Goal: Transaction & Acquisition: Purchase product/service

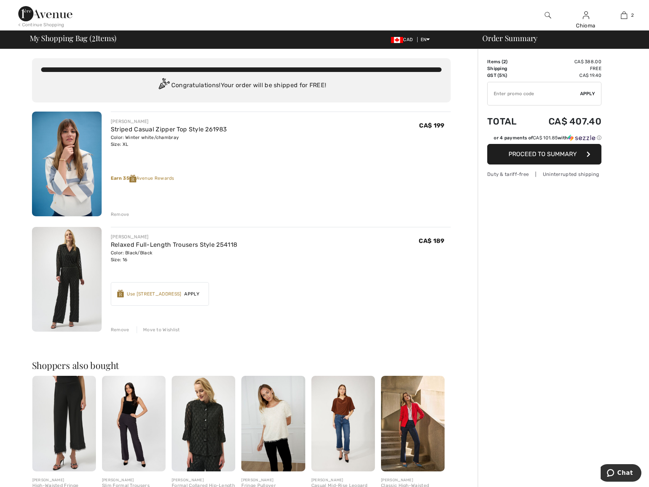
click at [122, 213] on div "Remove" at bounding box center [120, 214] width 19 height 7
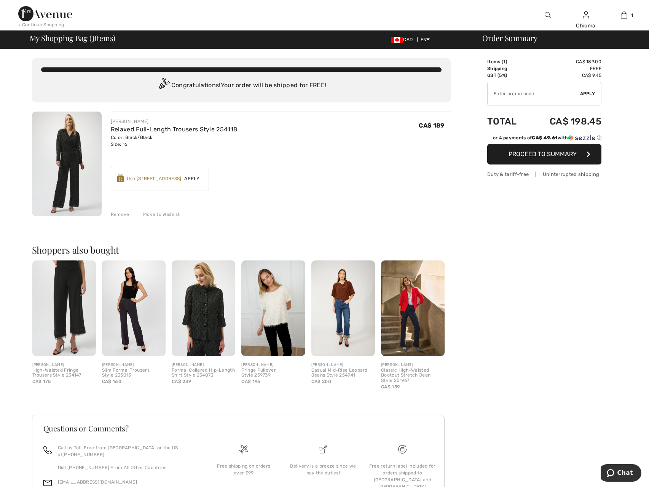
click at [553, 94] on input "TEXT" at bounding box center [533, 93] width 92 height 23
paste input "AFP1046A6A8"
click at [586, 92] on span "Apply" at bounding box center [587, 93] width 15 height 7
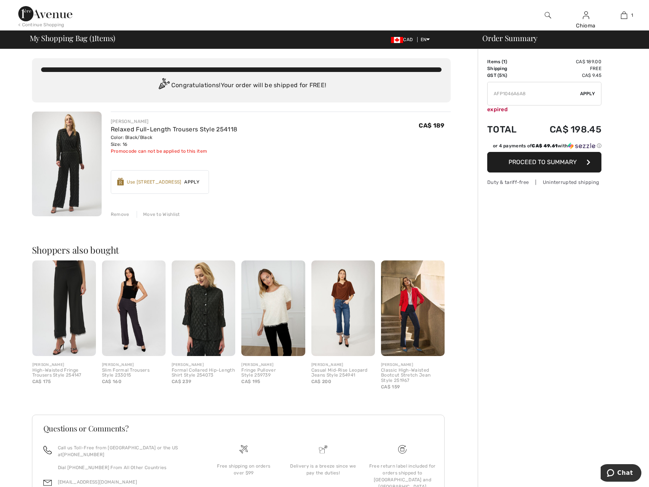
drag, startPoint x: 548, startPoint y: 89, endPoint x: 488, endPoint y: 91, distance: 60.1
click at [488, 90] on input "TEXT" at bounding box center [533, 93] width 92 height 23
paste input "559627AA"
type input "559627AA"
click at [586, 95] on span "Apply" at bounding box center [587, 93] width 15 height 7
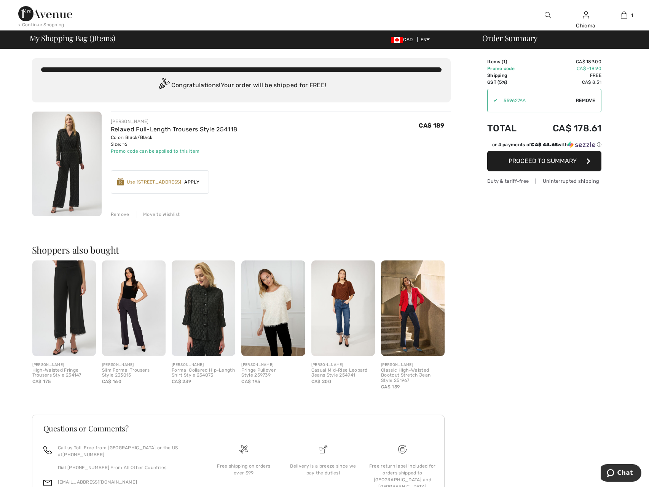
click at [201, 300] on img at bounding box center [204, 308] width 64 height 96
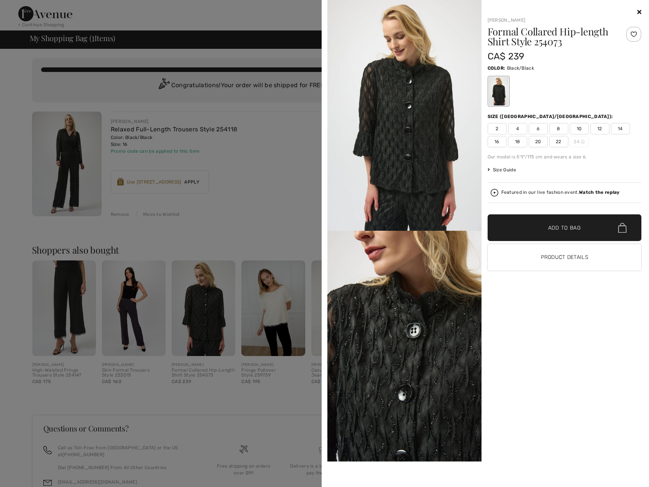
click at [635, 33] on div at bounding box center [633, 34] width 15 height 15
click at [594, 191] on strong "Watch the replay" at bounding box center [599, 191] width 41 height 5
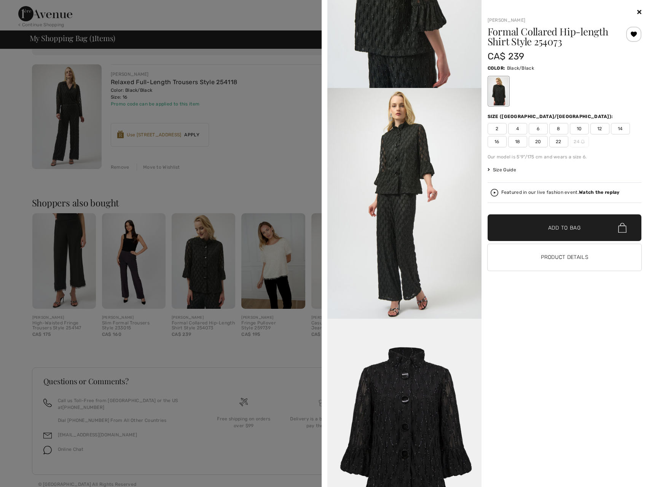
scroll to position [685, 0]
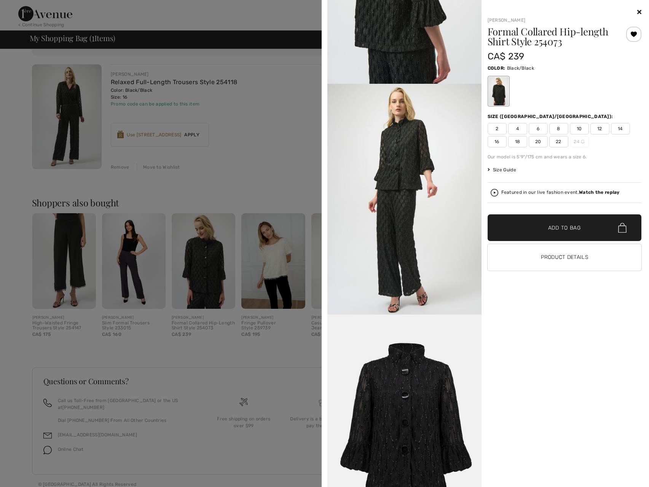
click at [597, 191] on strong "Watch the replay" at bounding box center [599, 191] width 41 height 5
drag, startPoint x: 596, startPoint y: 190, endPoint x: 602, endPoint y: 301, distance: 111.3
click at [602, 301] on div "Joseph Ribkoff Formal Collared Hip-length Shirt Style 254073 CA$ 239 Color: Bla…" at bounding box center [561, 247] width 160 height 479
click at [591, 192] on strong "Watch the replay" at bounding box center [599, 191] width 41 height 5
click at [276, 154] on div at bounding box center [324, 243] width 649 height 487
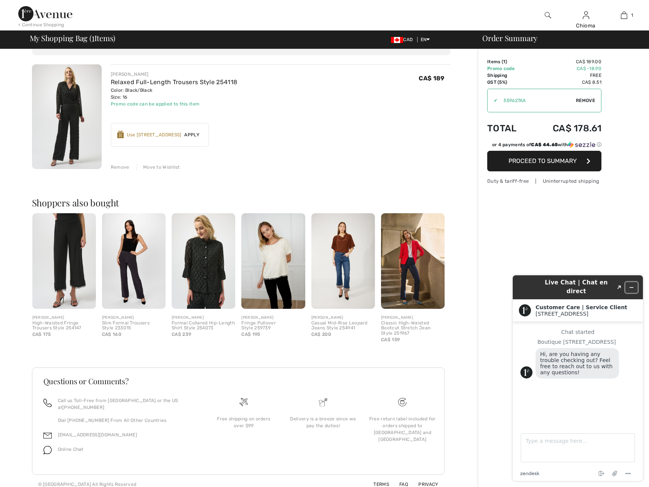
click at [631, 285] on icon "Minimize widget" at bounding box center [631, 287] width 5 height 5
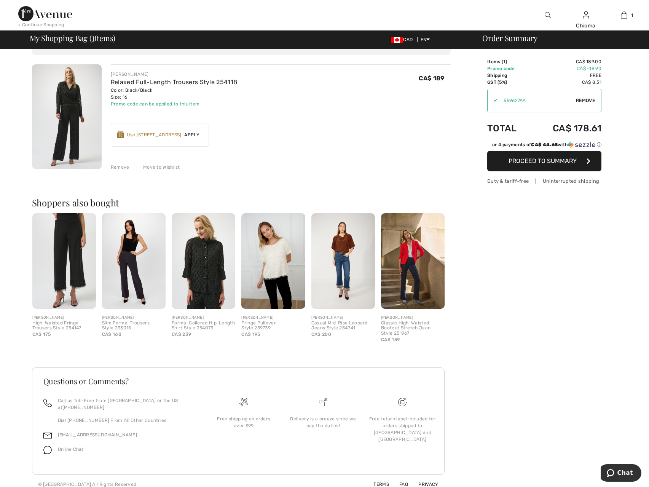
click at [216, 239] on img at bounding box center [204, 261] width 64 height 96
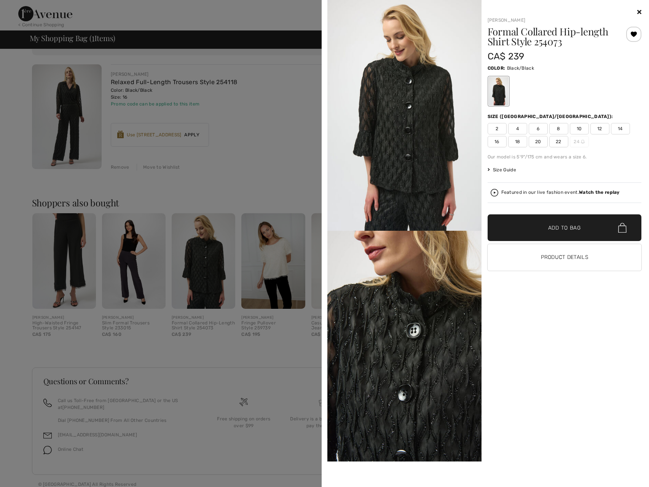
click at [493, 194] on img at bounding box center [494, 193] width 8 height 8
click at [536, 254] on button "Product Details" at bounding box center [564, 257] width 154 height 27
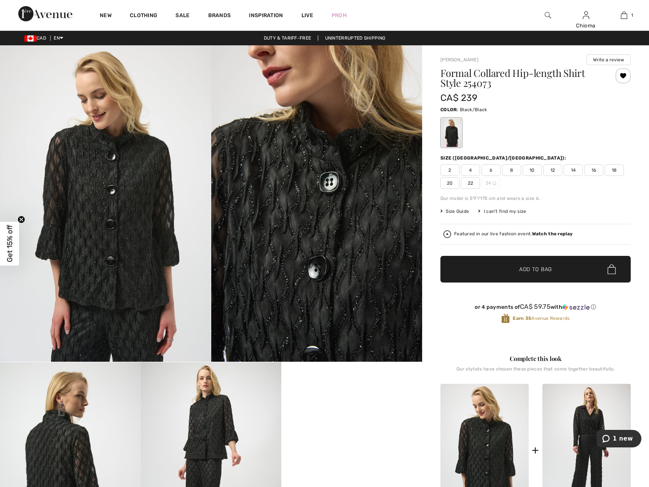
click at [543, 232] on strong "Watch the replay" at bounding box center [552, 233] width 41 height 5
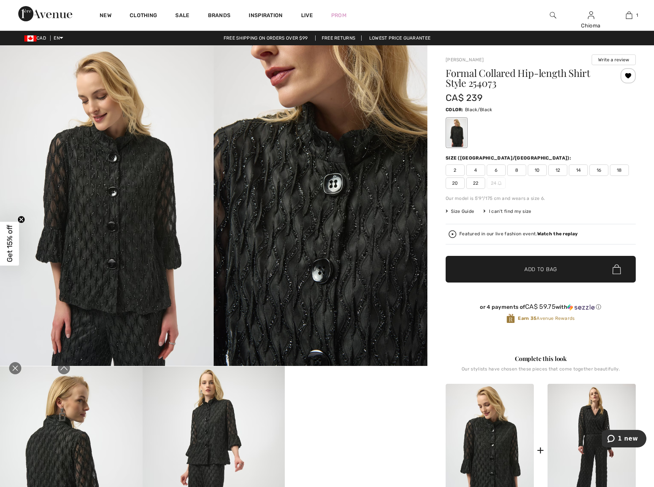
click at [550, 15] on img at bounding box center [553, 15] width 6 height 9
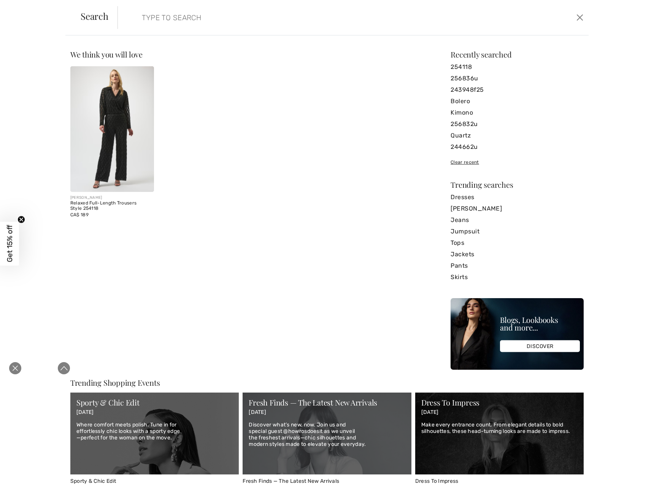
click at [259, 20] on input "search" at bounding box center [300, 17] width 329 height 23
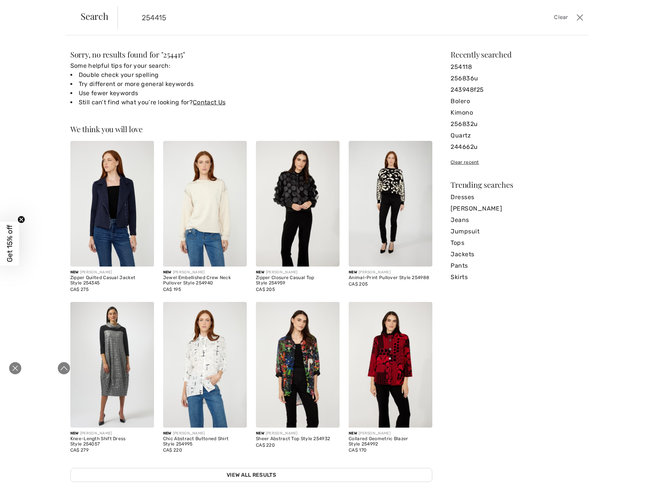
click at [62, 366] on icon "Expand to full player view" at bounding box center [64, 368] width 8 height 8
drag, startPoint x: 153, startPoint y: 17, endPoint x: 161, endPoint y: 17, distance: 8.0
click at [161, 17] on input "254415" at bounding box center [300, 17] width 329 height 23
type input "254145"
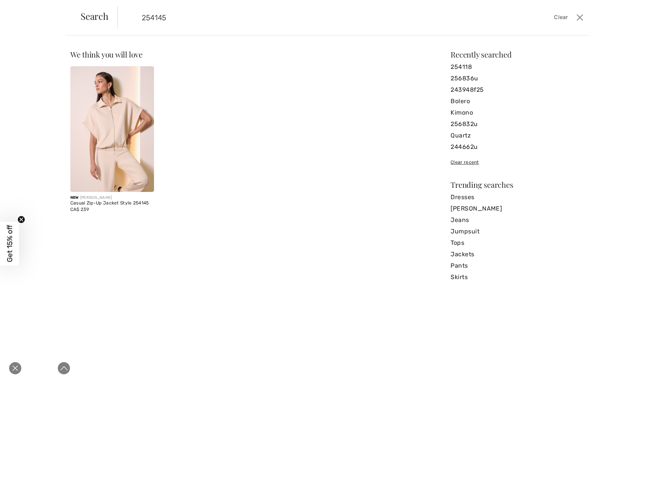
click at [106, 109] on img at bounding box center [112, 129] width 84 height 126
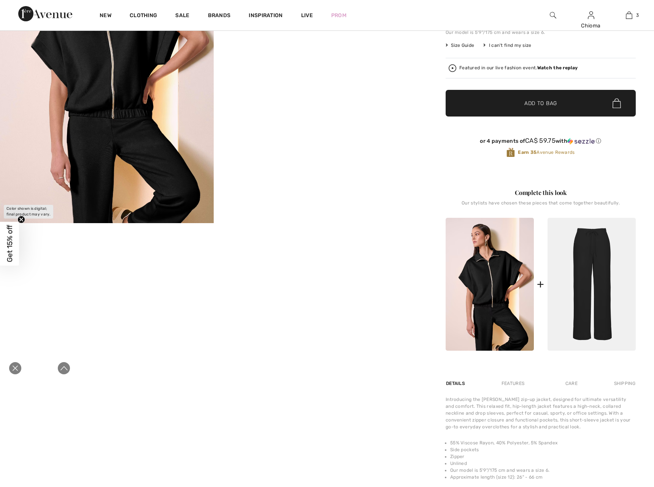
scroll to position [190, 0]
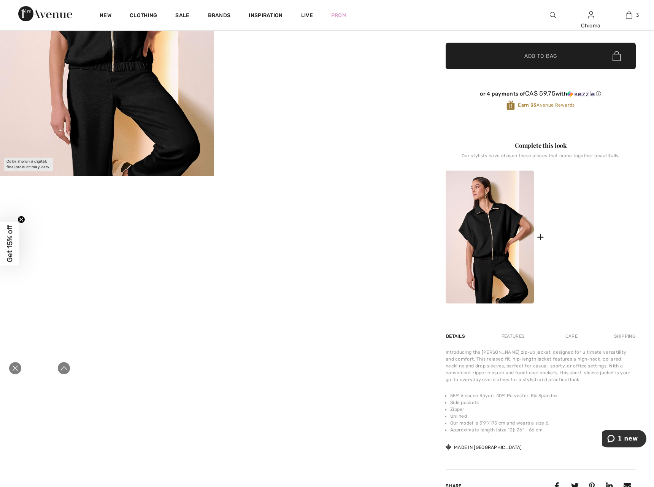
click at [582, 228] on img at bounding box center [592, 236] width 88 height 133
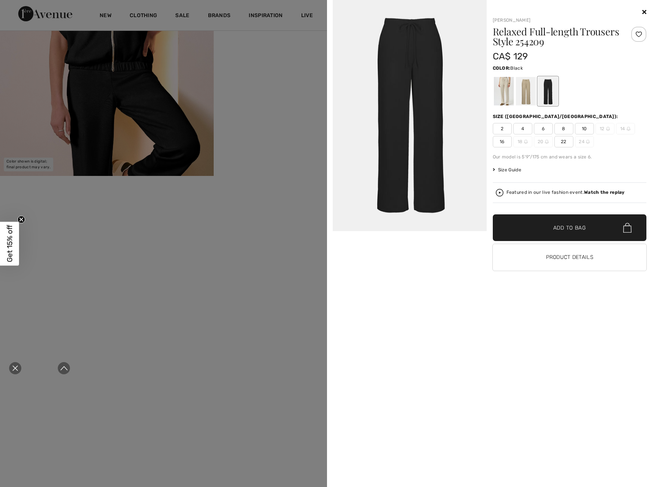
click at [521, 93] on div at bounding box center [526, 91] width 20 height 29
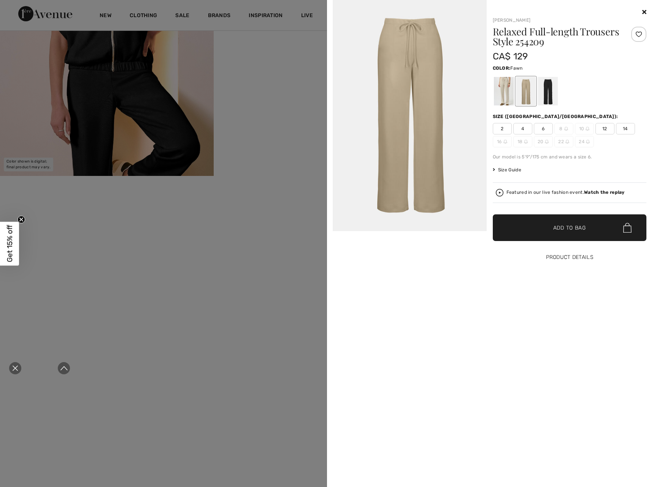
click at [549, 255] on button "Product Details" at bounding box center [570, 257] width 154 height 27
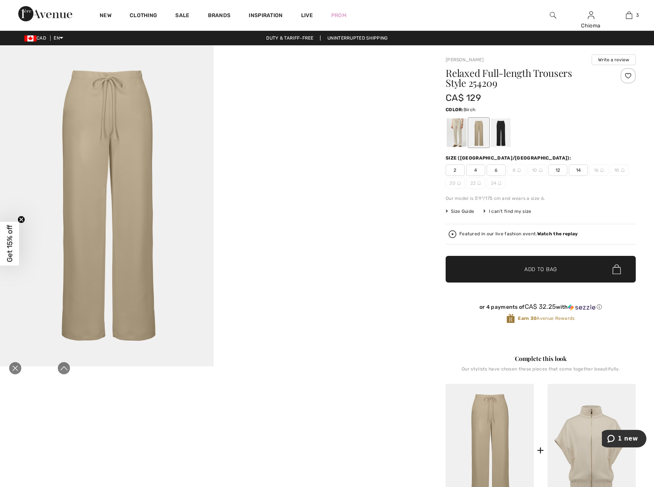
click at [452, 131] on div at bounding box center [457, 132] width 20 height 29
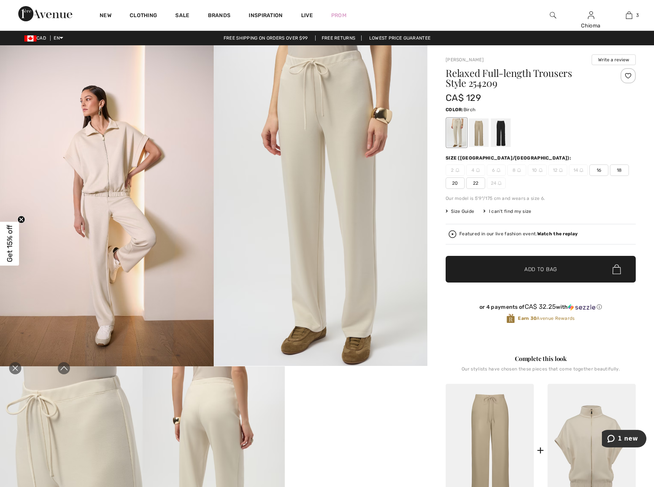
click at [449, 184] on span "20" at bounding box center [455, 182] width 19 height 11
click at [610, 168] on span "18" at bounding box center [619, 169] width 19 height 11
click at [526, 271] on span "Add to Bag" at bounding box center [541, 269] width 33 height 8
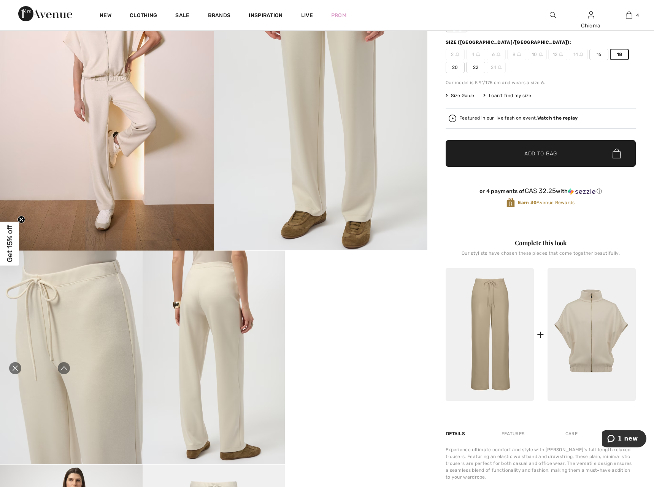
scroll to position [114, 0]
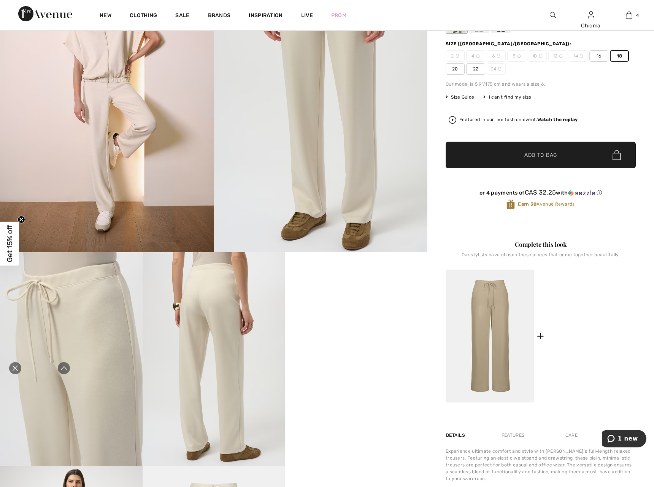
click at [593, 275] on img at bounding box center [592, 335] width 88 height 133
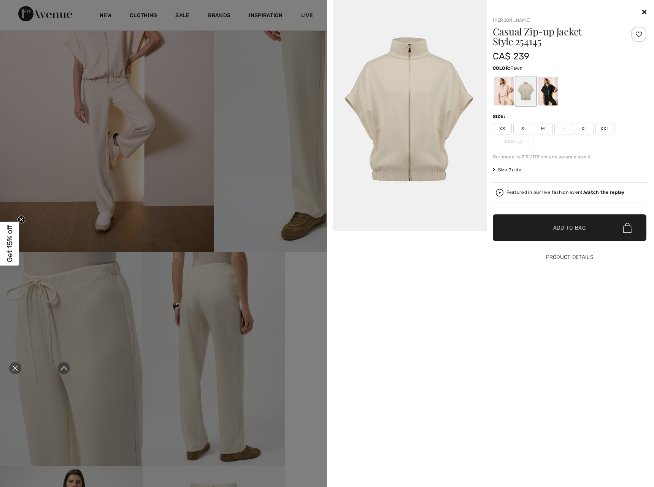
click at [532, 252] on button "Product Details" at bounding box center [570, 257] width 154 height 27
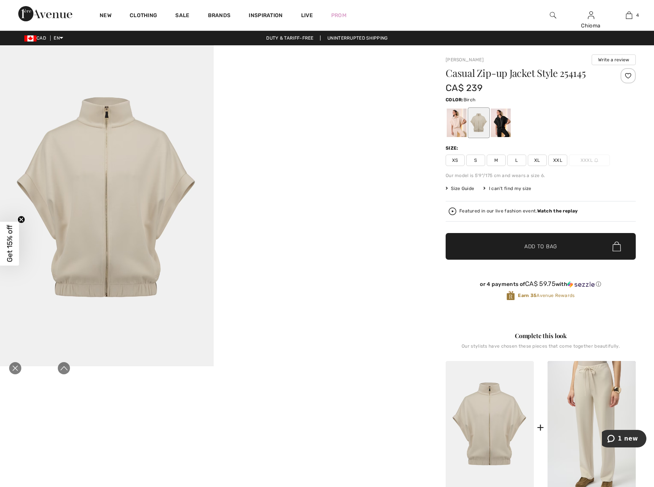
click at [452, 122] on div at bounding box center [457, 122] width 20 height 29
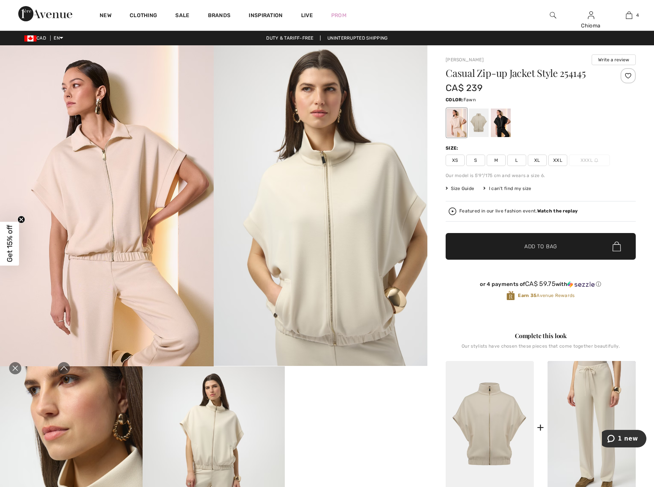
click at [470, 121] on div at bounding box center [479, 122] width 20 height 29
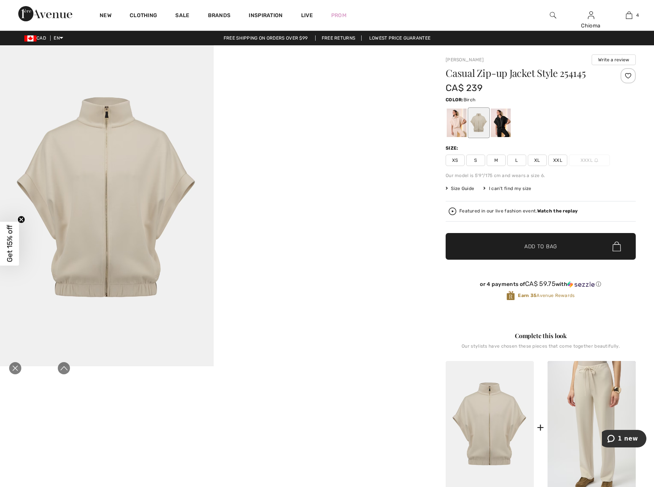
click at [449, 124] on div at bounding box center [457, 122] width 20 height 29
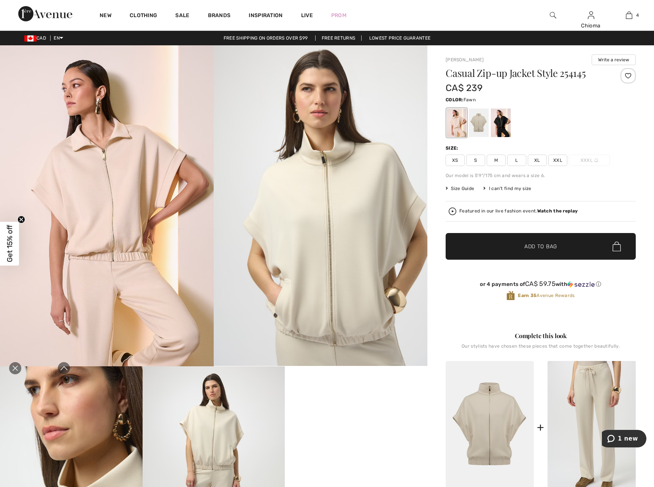
click at [472, 126] on div at bounding box center [479, 122] width 20 height 29
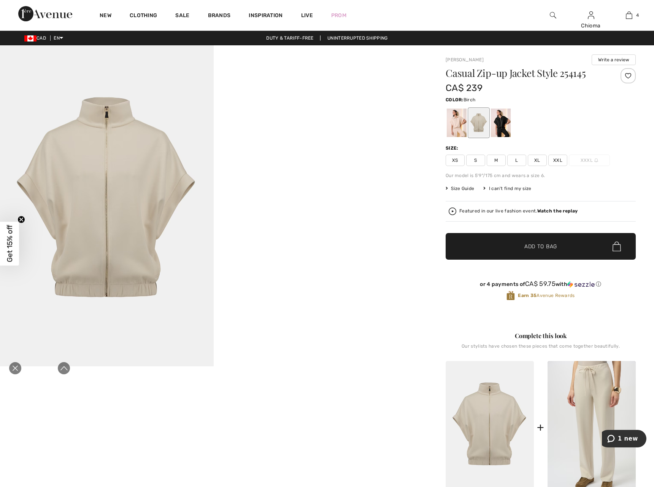
click at [451, 127] on div at bounding box center [457, 122] width 20 height 29
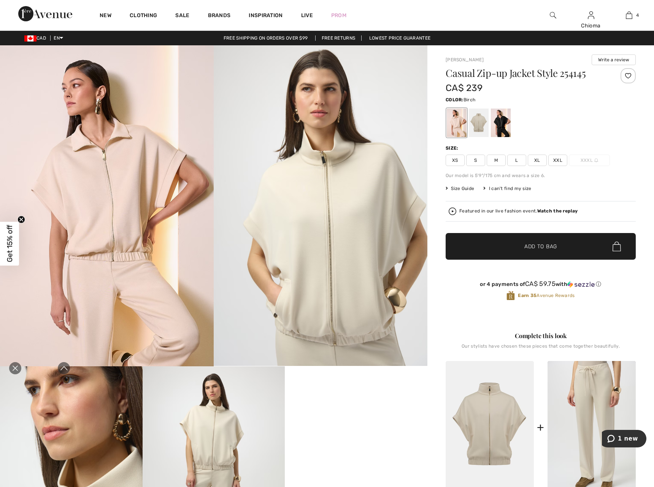
click at [554, 159] on span "XXL" at bounding box center [558, 159] width 19 height 11
click at [527, 242] on span "✔ Added to Bag Add to Bag" at bounding box center [541, 246] width 190 height 27
drag, startPoint x: 557, startPoint y: 74, endPoint x: 581, endPoint y: 73, distance: 23.2
click at [581, 73] on h1 "Casual Zip-up Jacket Style 254145" at bounding box center [525, 73] width 159 height 10
copy h1 "254145"
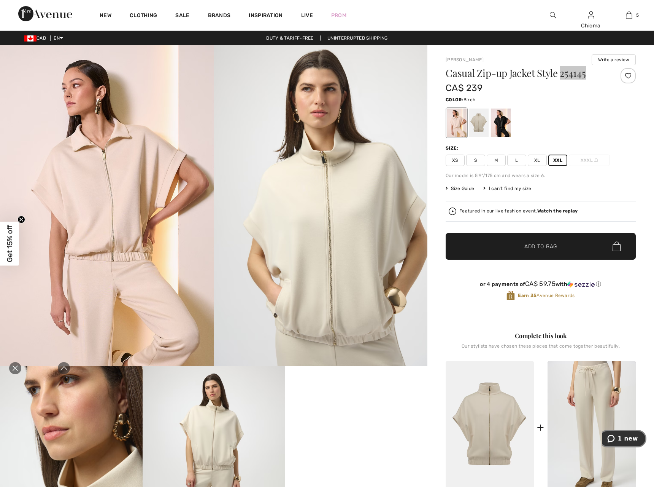
click at [625, 440] on span "1 new" at bounding box center [628, 438] width 20 height 7
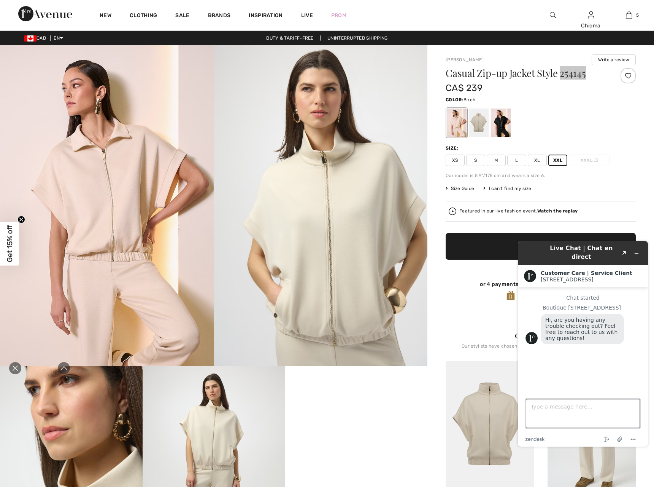
click at [581, 418] on textarea "Type a message here..." at bounding box center [583, 413] width 114 height 29
type textarea "hello"
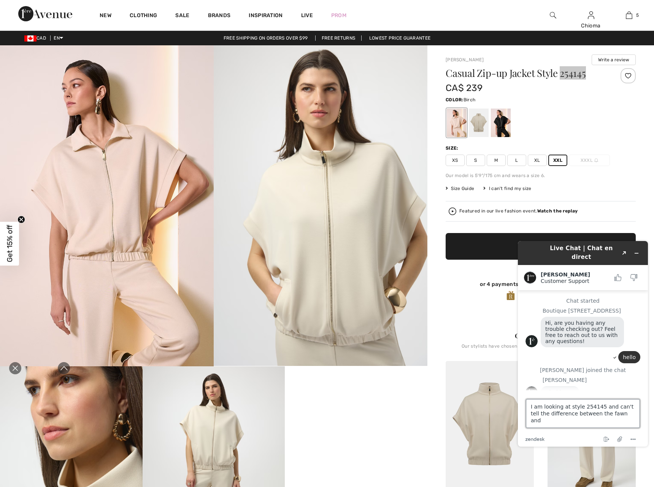
scroll to position [9, 0]
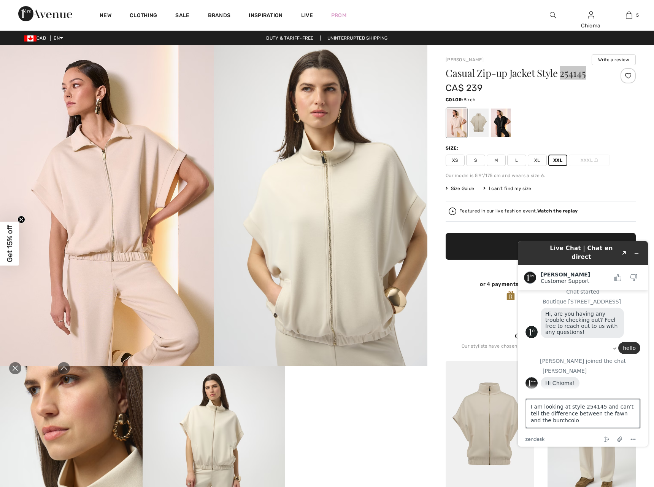
type textarea "I am looking at style 254145 and can't tell the difference between the fawn and…"
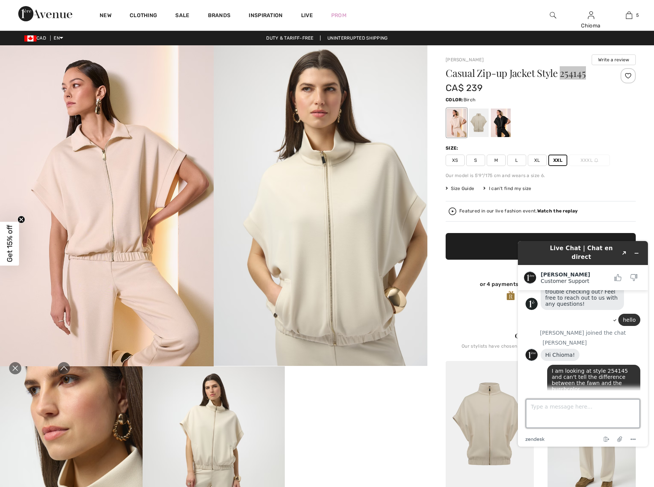
scroll to position [37, 0]
click at [577, 417] on textarea "Type a message here..." at bounding box center [583, 413] width 114 height 29
type textarea "Good morning [PERSON_NAME]"
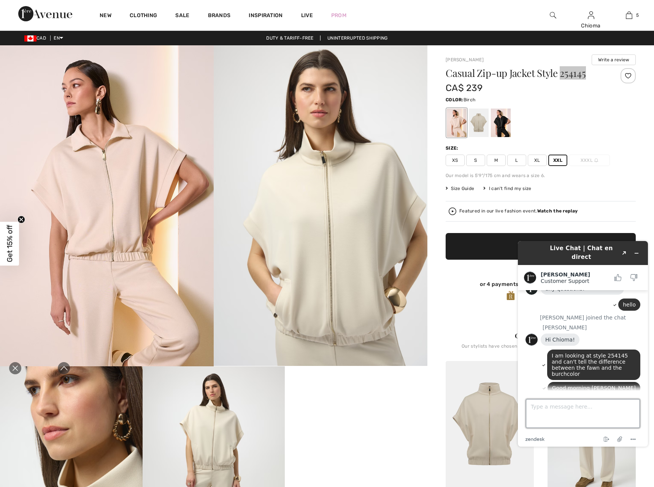
scroll to position [51, 0]
click at [473, 126] on div at bounding box center [479, 122] width 20 height 29
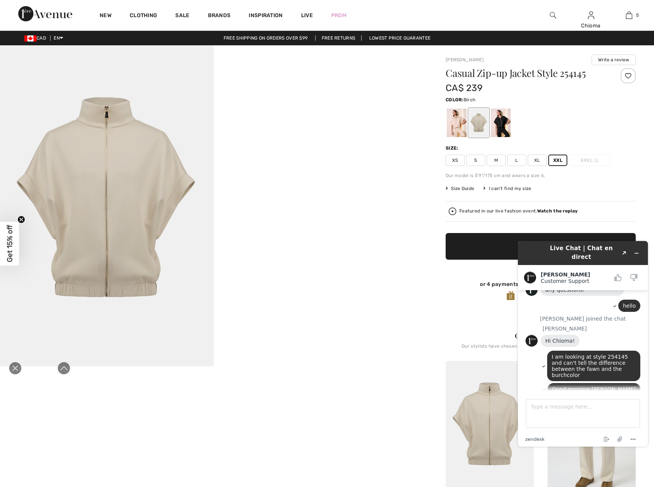
click at [459, 127] on div at bounding box center [457, 122] width 20 height 29
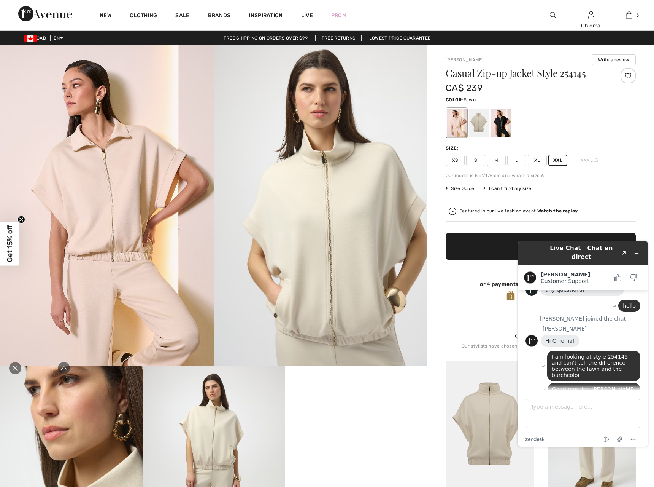
click at [475, 129] on div at bounding box center [479, 122] width 20 height 29
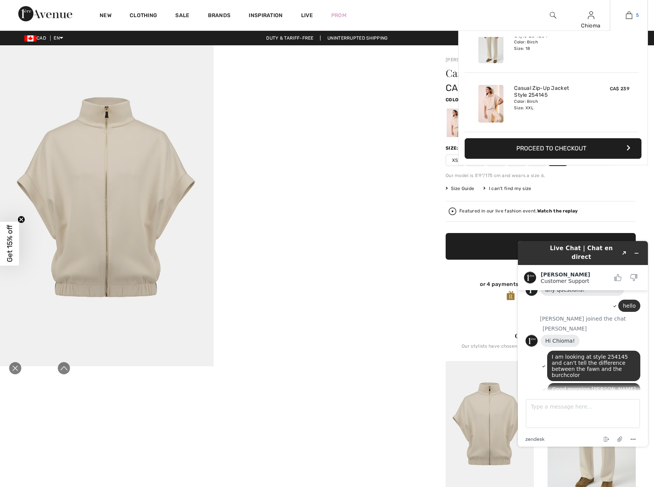
click at [626, 14] on img at bounding box center [629, 15] width 6 height 9
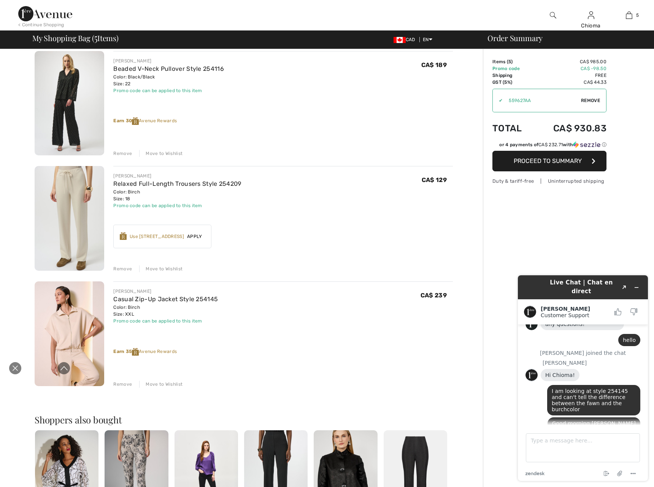
scroll to position [342, 0]
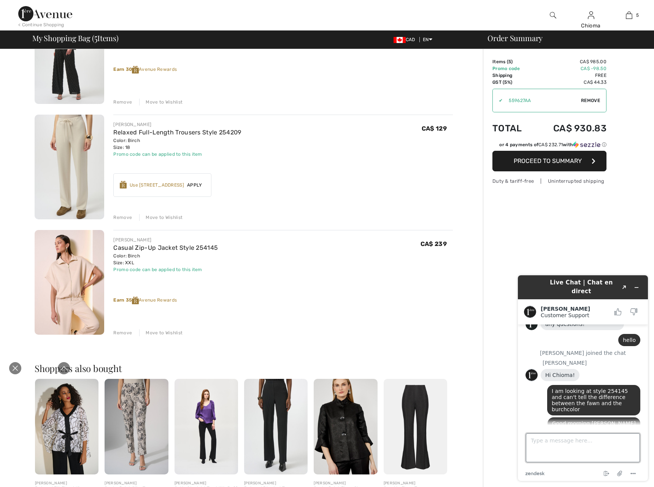
click at [591, 443] on textarea "Type a message here..." at bounding box center [583, 447] width 114 height 29
type textarea "Birch color"
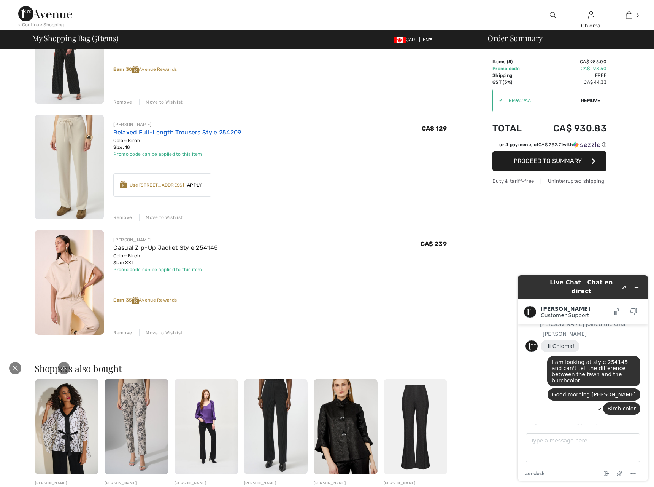
click at [189, 132] on link "Relaxed Full-Length Trousers Style 254209" at bounding box center [177, 132] width 128 height 7
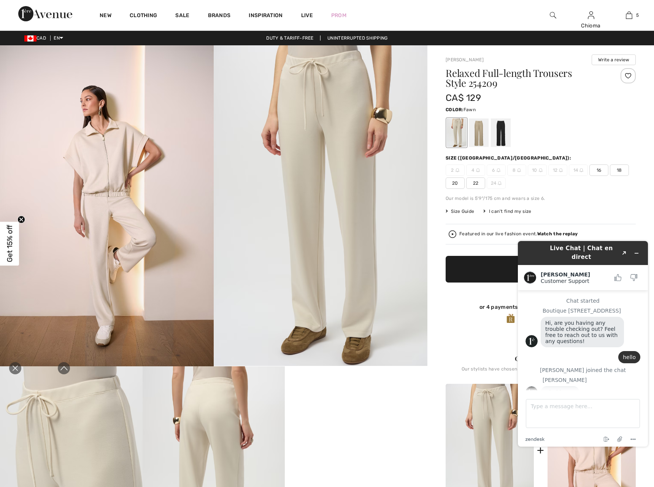
scroll to position [111, 0]
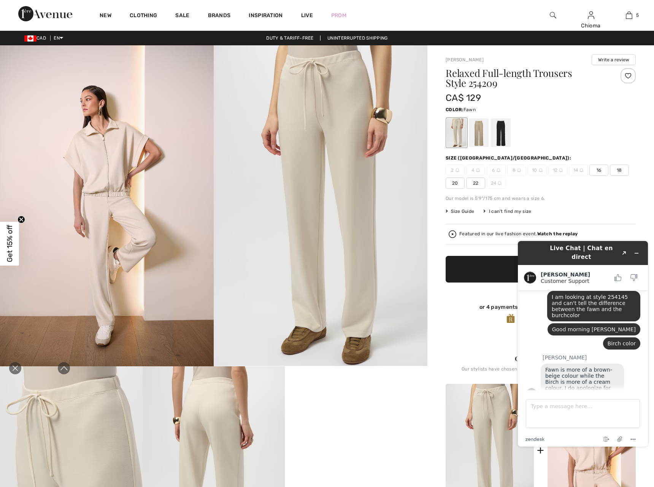
click at [474, 137] on div at bounding box center [479, 132] width 20 height 29
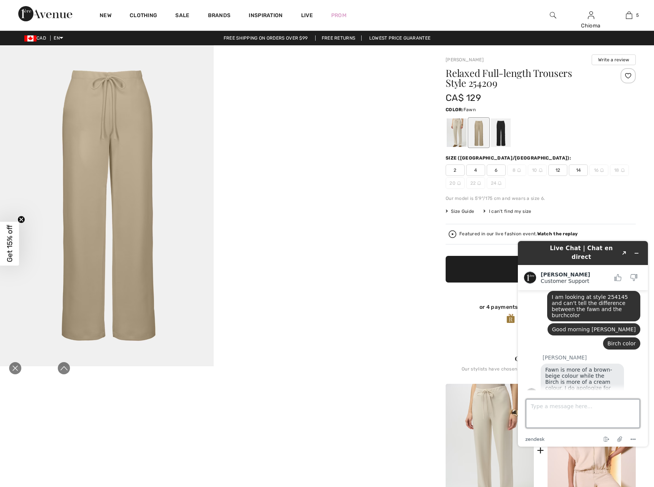
click at [553, 411] on textarea "Type a message here..." at bounding box center [583, 413] width 114 height 29
type textarea "Which do you prefer?"
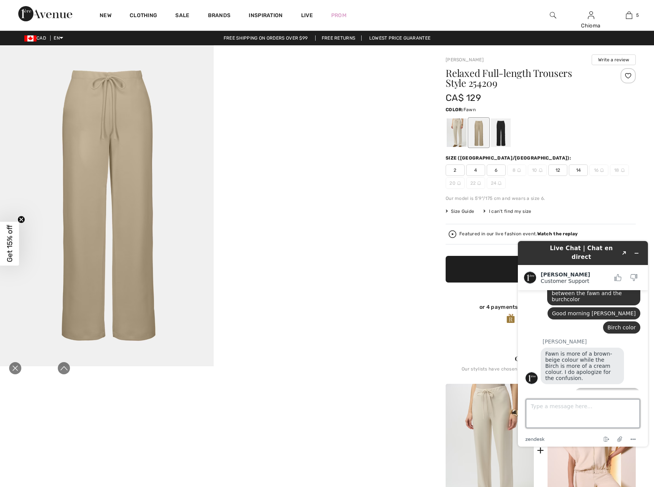
scroll to position [129, 0]
click at [449, 140] on div at bounding box center [457, 132] width 20 height 29
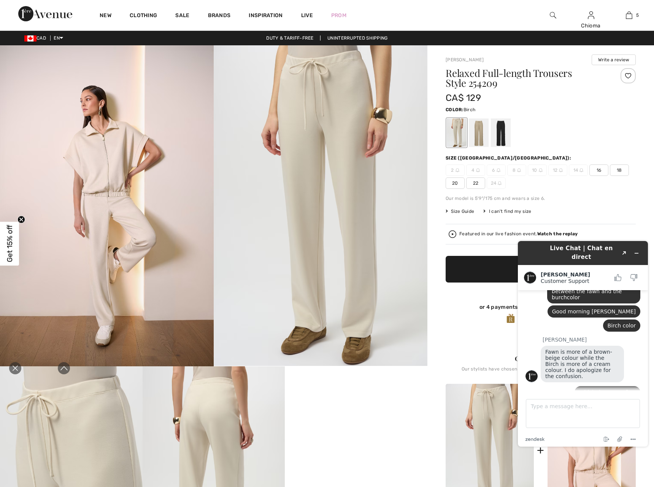
scroll to position [161, 0]
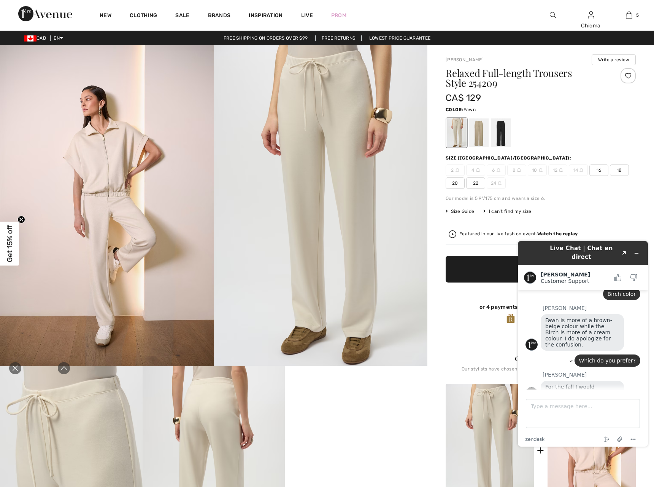
click at [473, 139] on div at bounding box center [479, 132] width 20 height 29
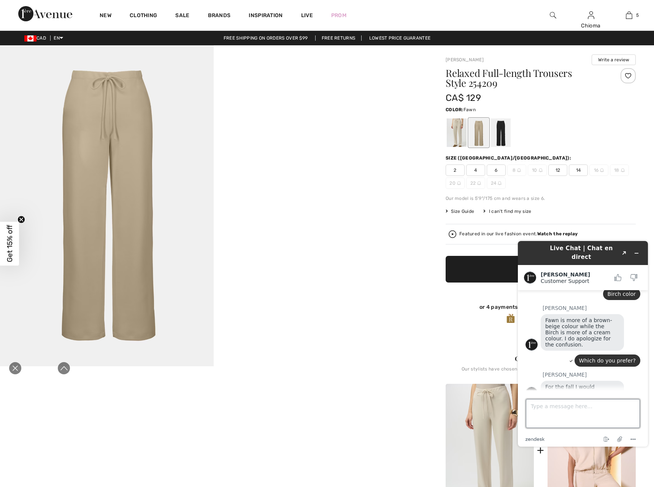
click at [545, 412] on textarea "Type a message here..." at bounding box center [583, 413] width 114 height 29
type textarea "My size is sold out in Fawn for the pants"
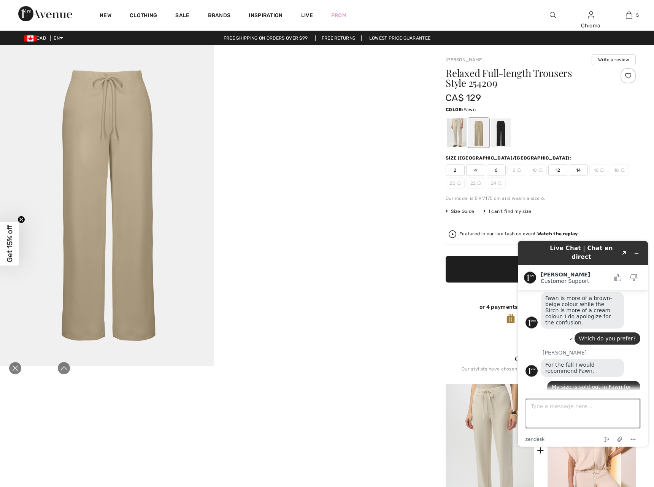
scroll to position [183, 0]
click at [451, 135] on div at bounding box center [457, 132] width 20 height 29
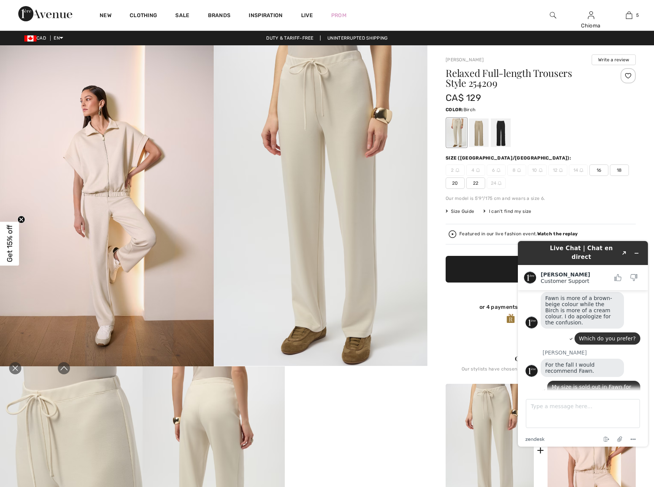
click at [595, 173] on span "16" at bounding box center [599, 169] width 19 height 11
click at [638, 253] on icon "Minimize widget" at bounding box center [636, 253] width 3 height 0
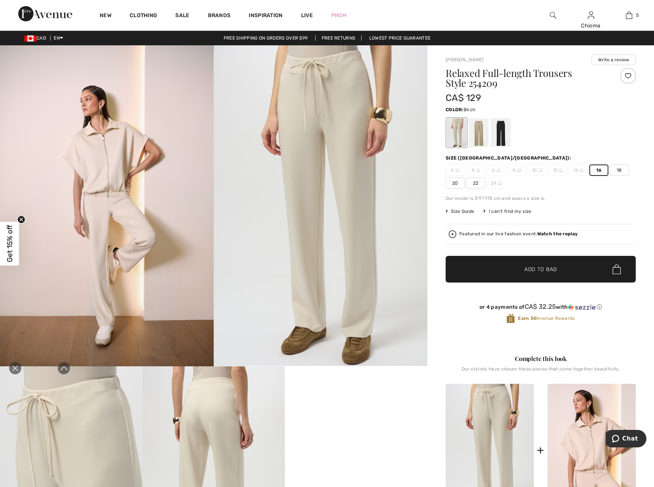
click at [539, 273] on span "✔ Added to Bag Add to Bag" at bounding box center [541, 269] width 190 height 27
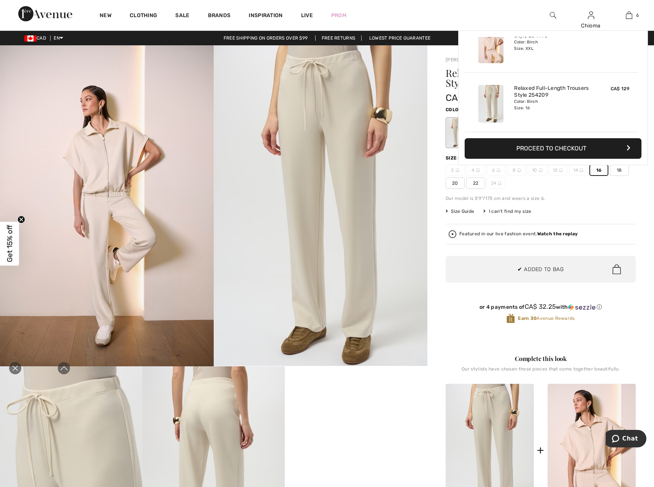
scroll to position [0, 0]
click at [570, 144] on button "Proceed to Checkout" at bounding box center [553, 148] width 177 height 21
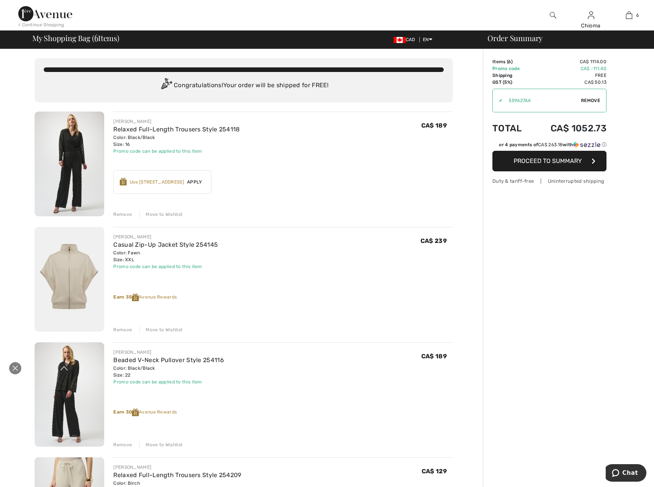
click at [12, 368] on icon "Close live curation" at bounding box center [15, 367] width 9 height 9
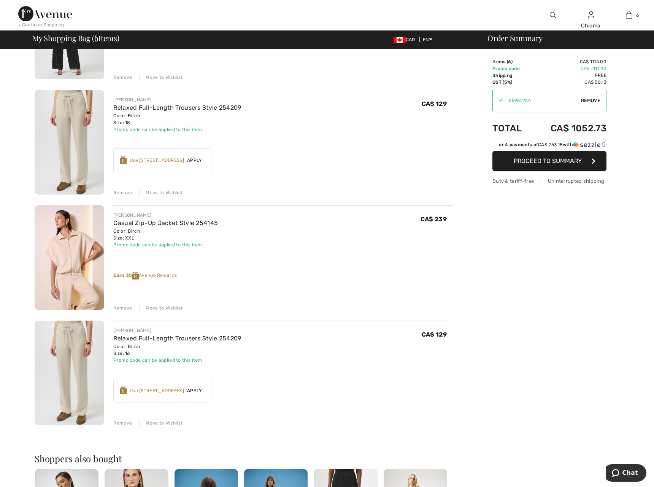
scroll to position [381, 0]
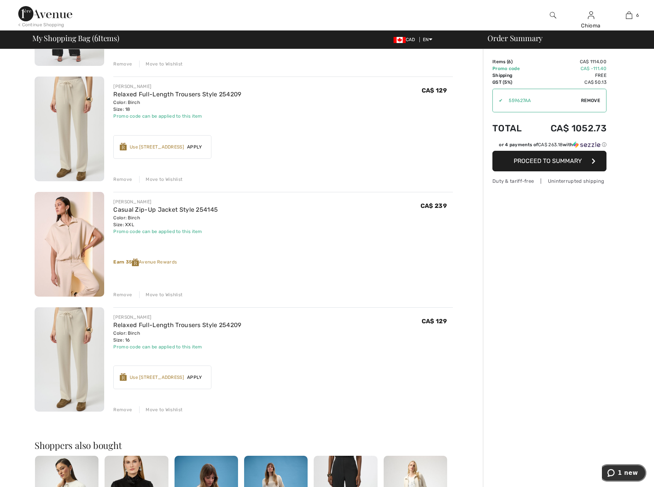
click at [628, 475] on span "1 new" at bounding box center [628, 472] width 20 height 7
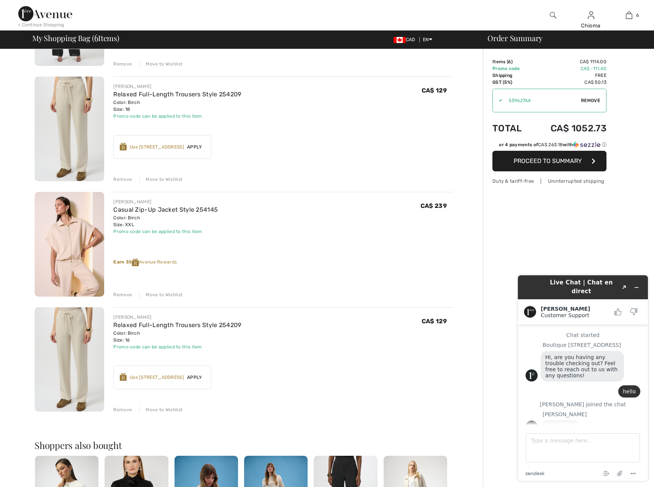
scroll to position [222, 0]
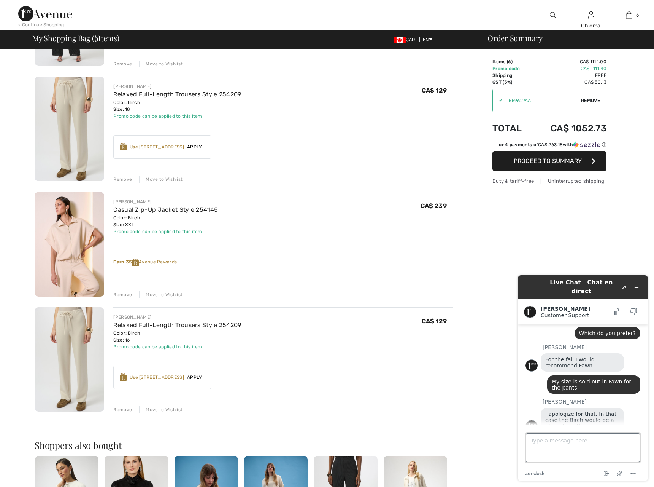
click at [586, 447] on textarea "Type a message here..." at bounding box center [583, 447] width 114 height 29
type textarea "Do I need to size up in e pants? for wide leg pants, i typically buy a 16"
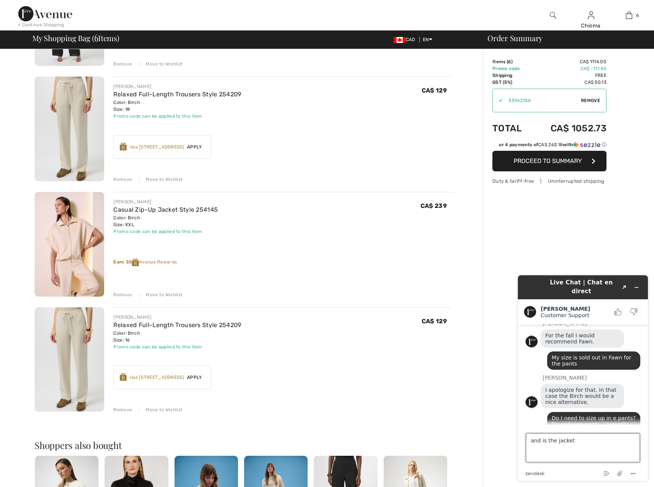
scroll to position [284, 0]
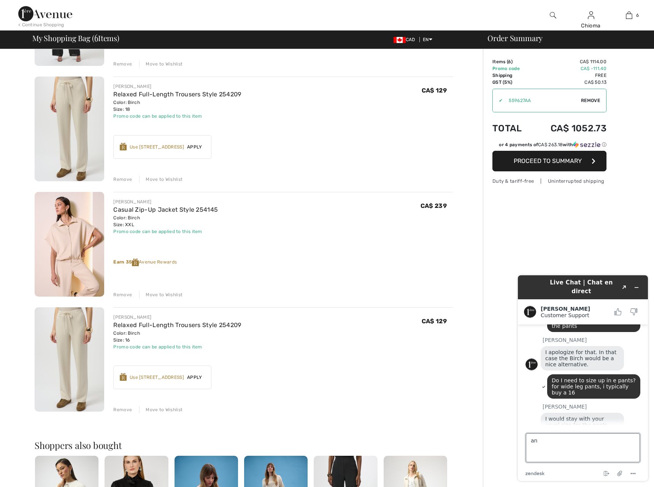
type textarea "a"
type textarea "and the jacket. Should I buy buy XL or XXL? I tend to buy 20 or 22"
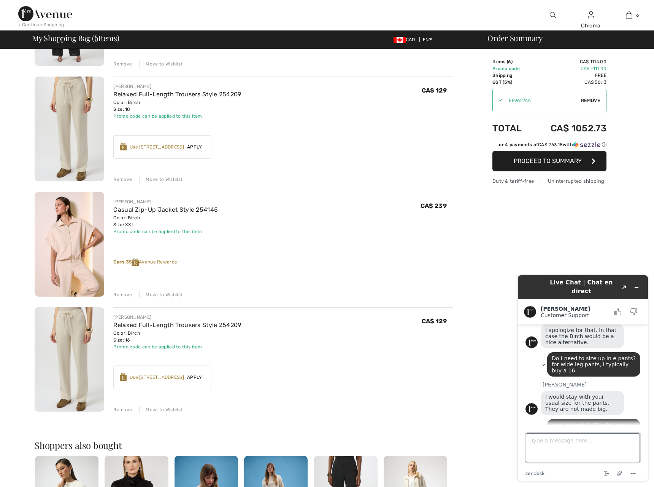
scroll to position [308, 0]
click at [594, 439] on textarea "Type a message here..." at bounding box center [583, 447] width 114 height 29
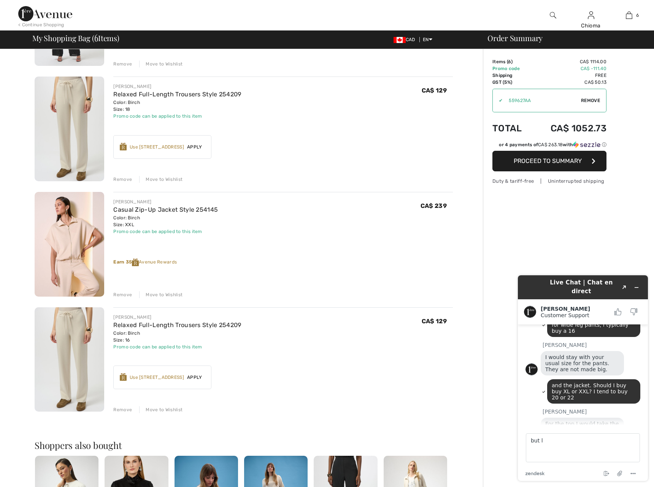
click at [165, 181] on div "Move to Wishlist" at bounding box center [160, 179] width 43 height 7
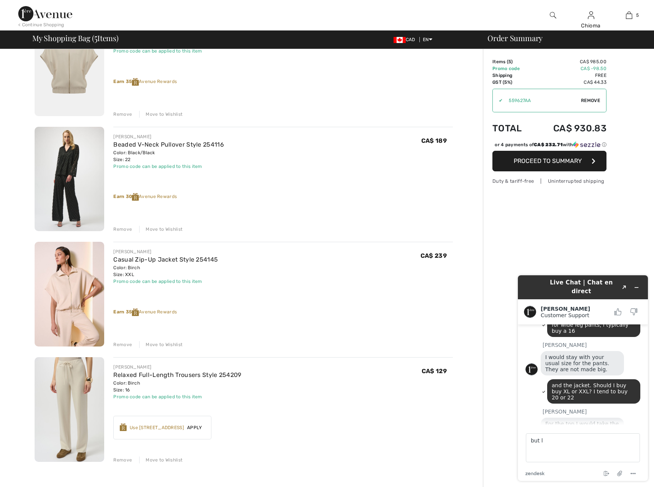
scroll to position [152, 0]
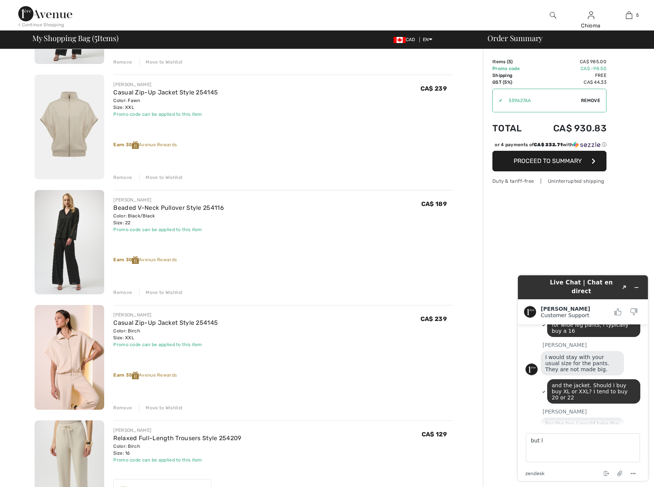
click at [165, 178] on div "Move to Wishlist" at bounding box center [160, 177] width 43 height 7
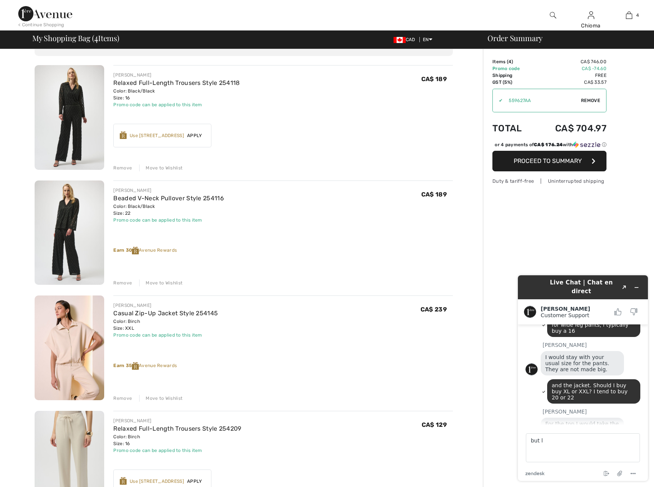
scroll to position [38, 0]
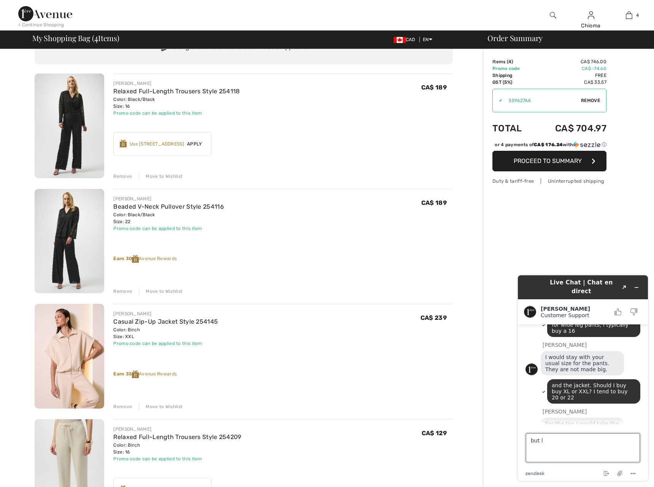
drag, startPoint x: 551, startPoint y: 444, endPoint x: 517, endPoint y: 441, distance: 33.6
click at [517, 441] on div "Live Chat | Chat en direct Created with Sketch. [PERSON_NAME] Customer Support …" at bounding box center [583, 378] width 142 height 218
type textarea "Also what of style 254116 what size"
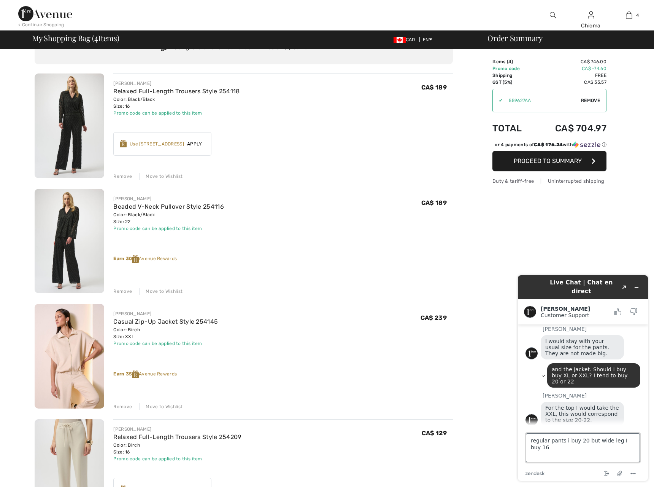
click at [565, 441] on textarea "regular pants i buy 20 but wide leg I buy 16" at bounding box center [583, 447] width 114 height 29
type textarea "regular pants I buy 20 but wide leg I buy 16"
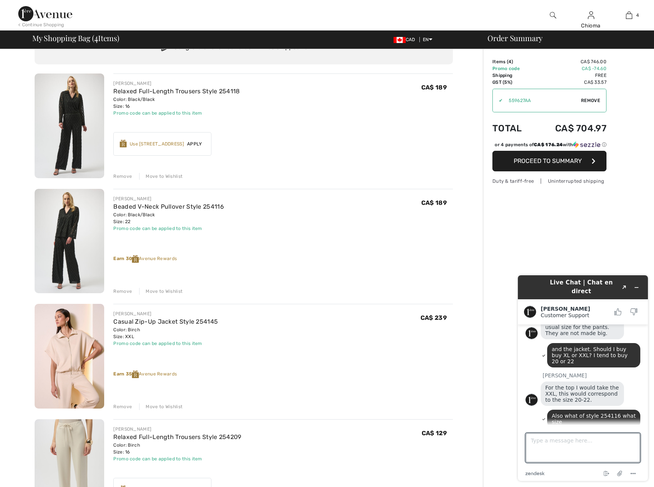
click at [114, 290] on div "Remove" at bounding box center [122, 291] width 19 height 7
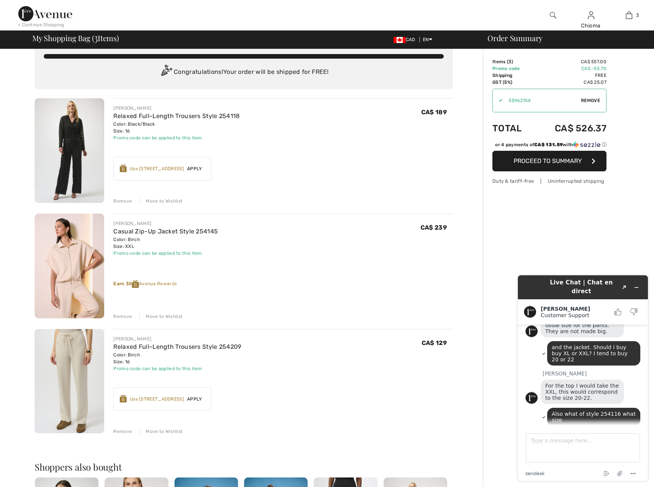
scroll to position [0, 0]
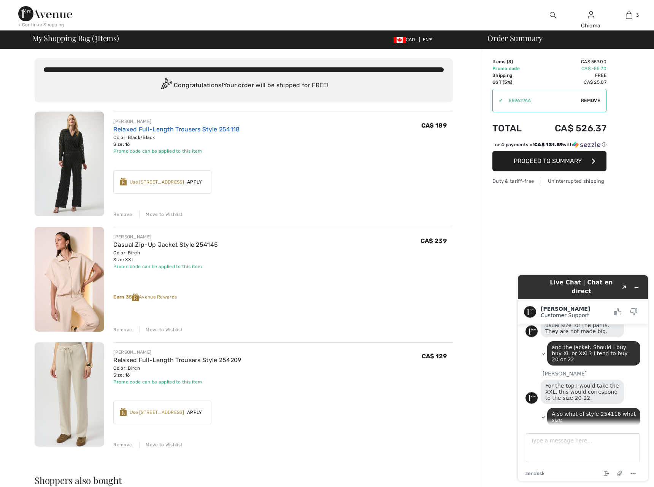
click at [162, 127] on link "Relaxed Full-Length Trousers Style 254118" at bounding box center [176, 129] width 126 height 7
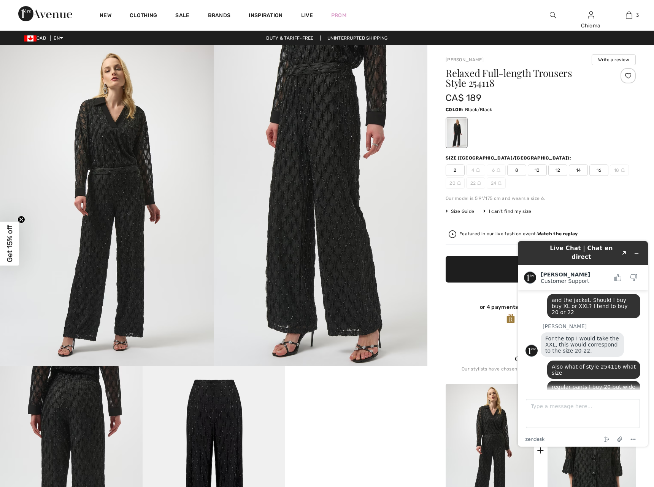
scroll to position [382, 0]
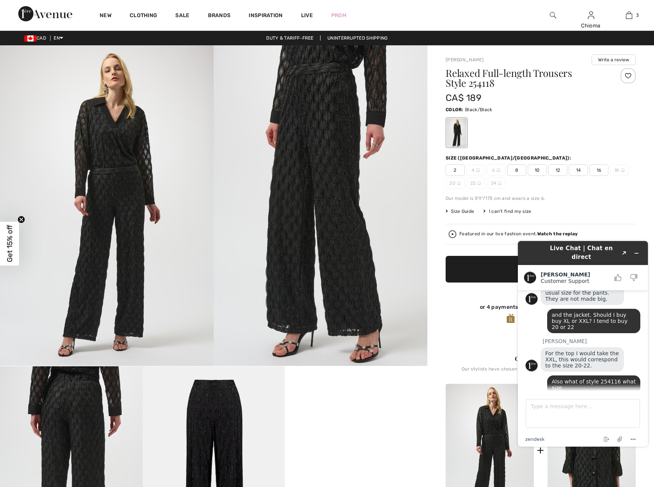
click at [440, 361] on div "[PERSON_NAME] Write a review Relaxed Full-length Trousers Style 254118 CA$ 189 …" at bounding box center [541, 414] width 227 height 739
click at [636, 250] on icon "Minimize widget" at bounding box center [636, 252] width 5 height 5
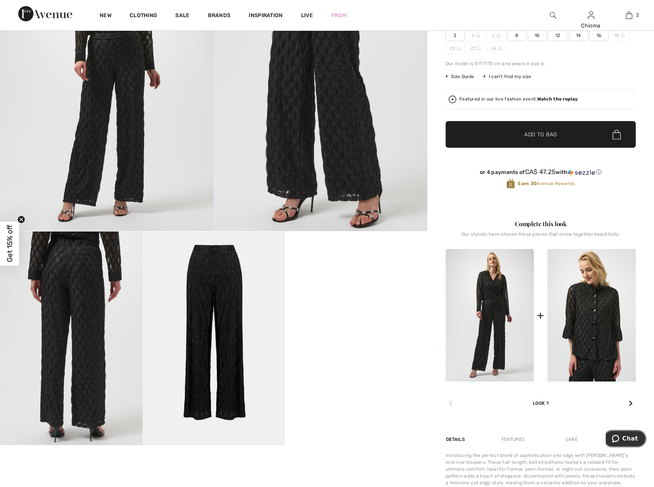
scroll to position [152, 0]
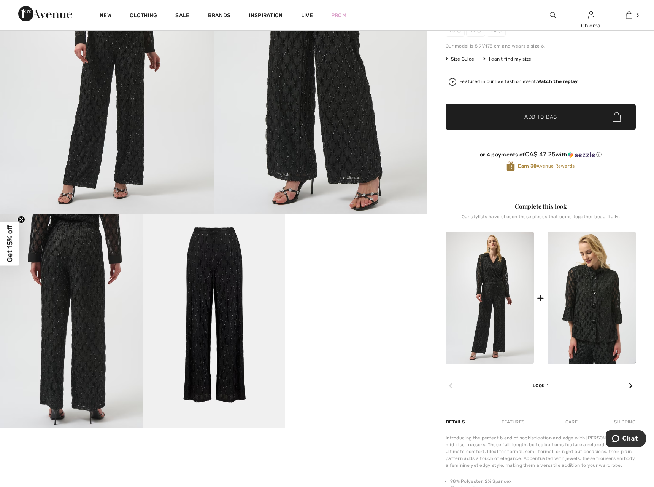
click at [486, 317] on img at bounding box center [490, 297] width 88 height 132
click at [492, 278] on img at bounding box center [490, 297] width 88 height 132
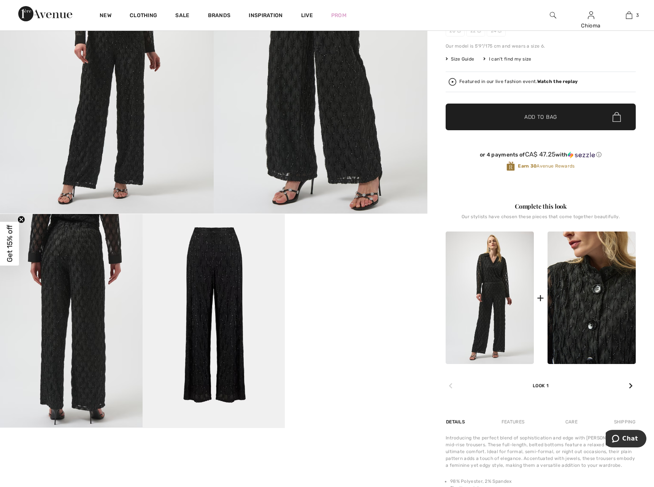
click at [589, 295] on img at bounding box center [592, 297] width 88 height 132
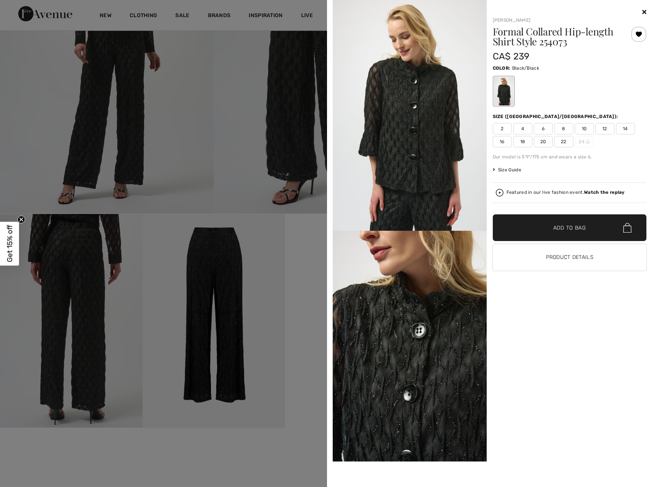
click at [555, 141] on span "22" at bounding box center [564, 141] width 19 height 11
click at [560, 226] on span "Add to Bag" at bounding box center [570, 228] width 33 height 8
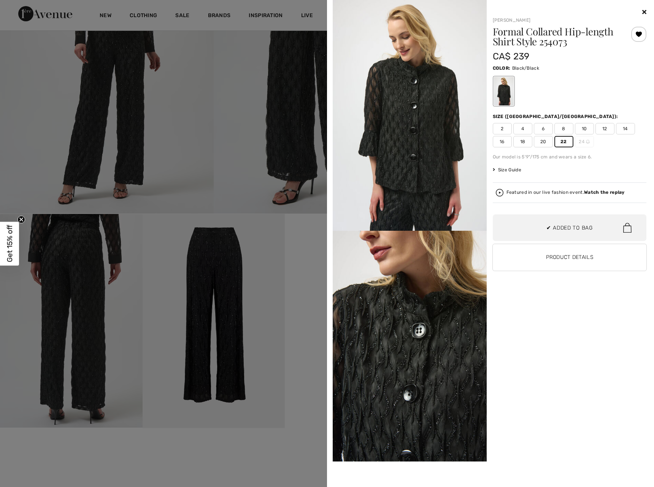
scroll to position [0, 0]
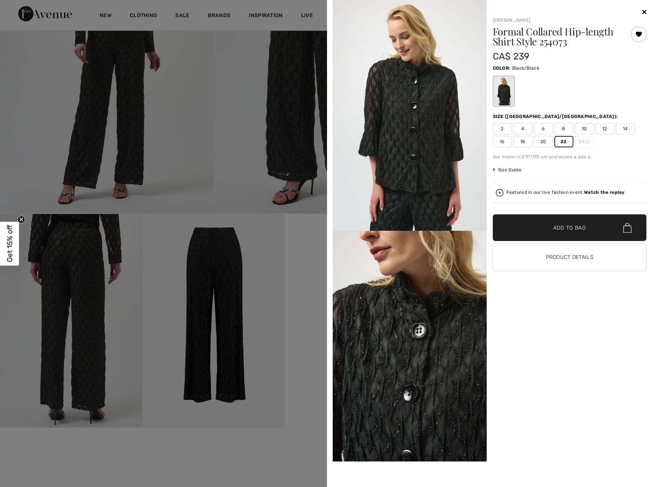
click at [643, 12] on icon at bounding box center [645, 12] width 4 height 6
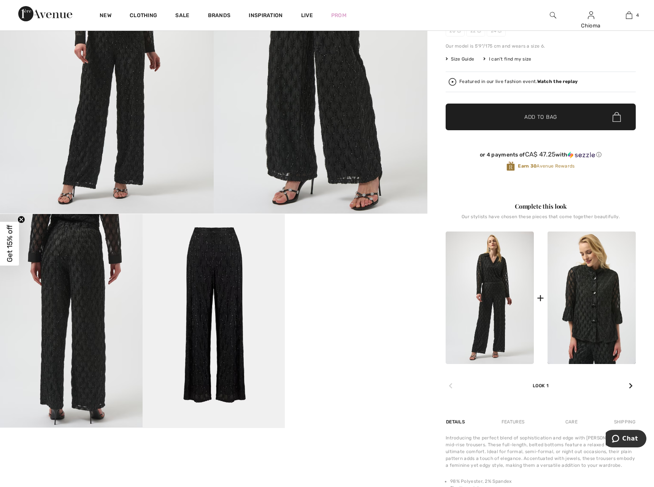
click at [629, 385] on icon at bounding box center [631, 385] width 4 height 6
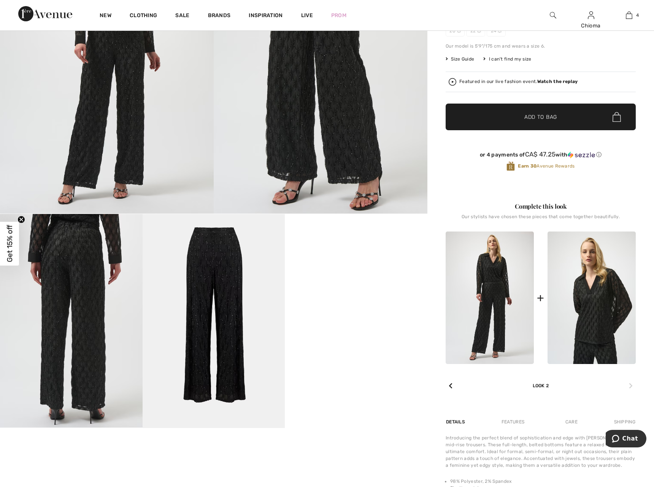
click at [597, 290] on img at bounding box center [592, 297] width 88 height 132
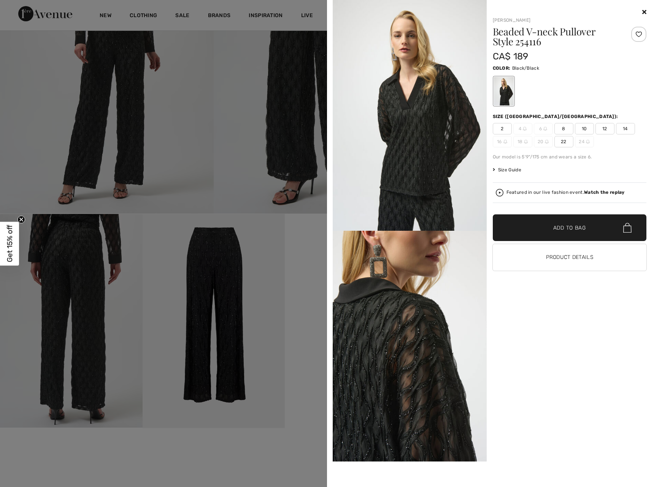
click at [555, 139] on span "22" at bounding box center [564, 141] width 19 height 11
click at [562, 229] on span "Add to Bag" at bounding box center [570, 228] width 33 height 8
click at [643, 10] on icon at bounding box center [645, 12] width 4 height 6
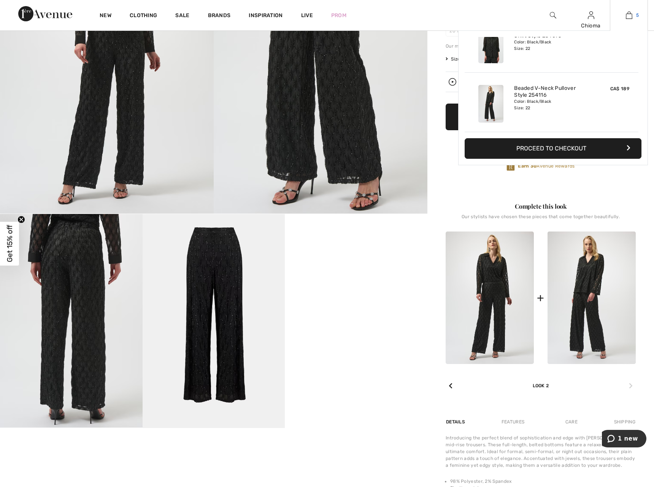
click at [626, 17] on img at bounding box center [629, 15] width 6 height 9
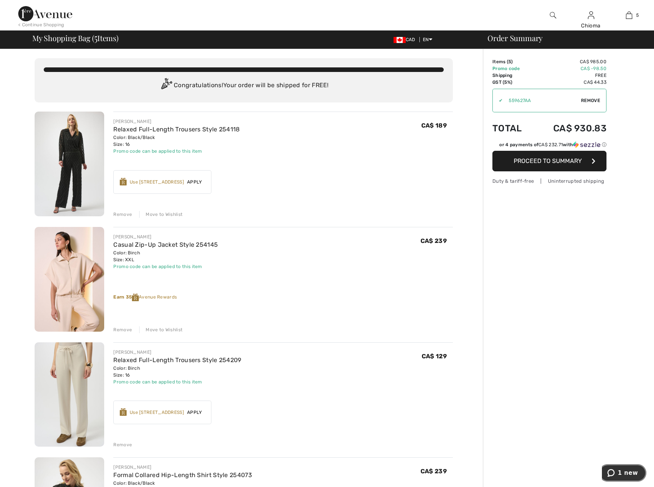
click at [615, 472] on icon "1 new" at bounding box center [612, 473] width 8 height 8
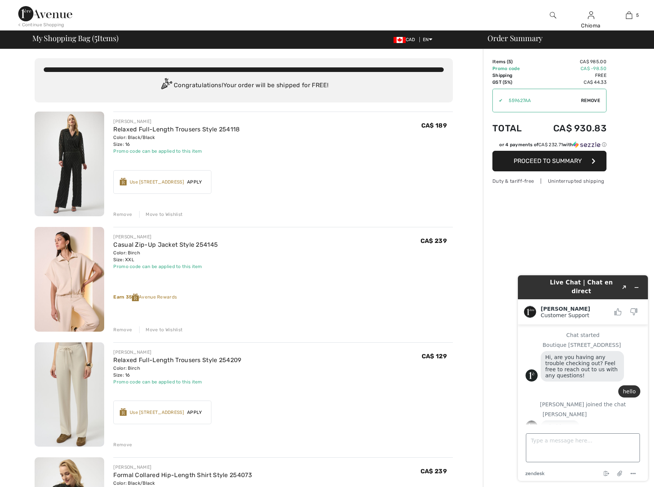
scroll to position [421, 0]
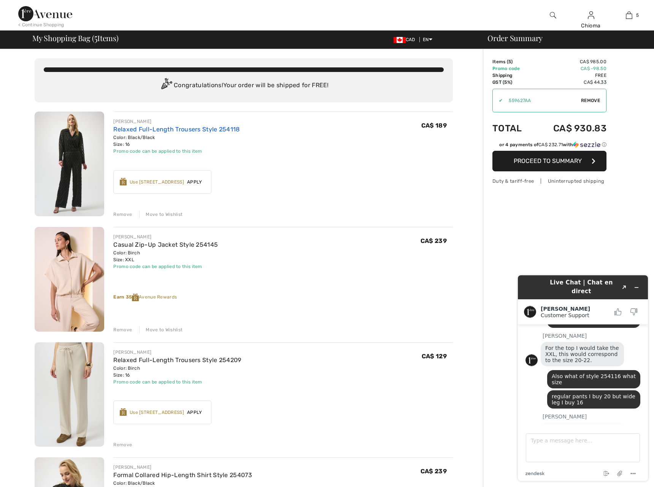
click at [161, 129] on link "Relaxed Full-Length Trousers Style 254118" at bounding box center [176, 129] width 126 height 7
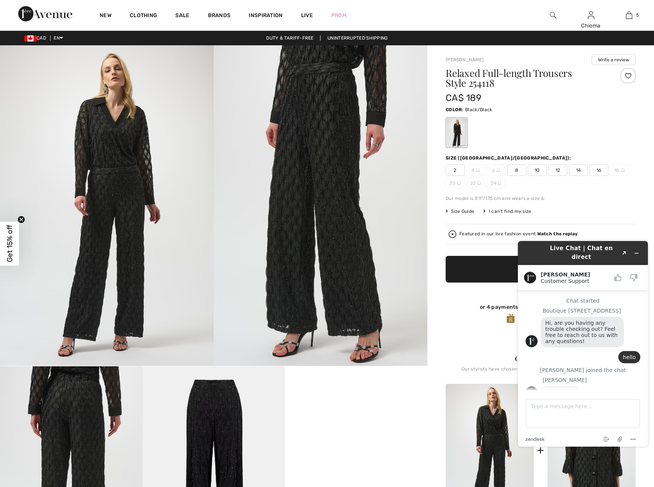
scroll to position [421, 0]
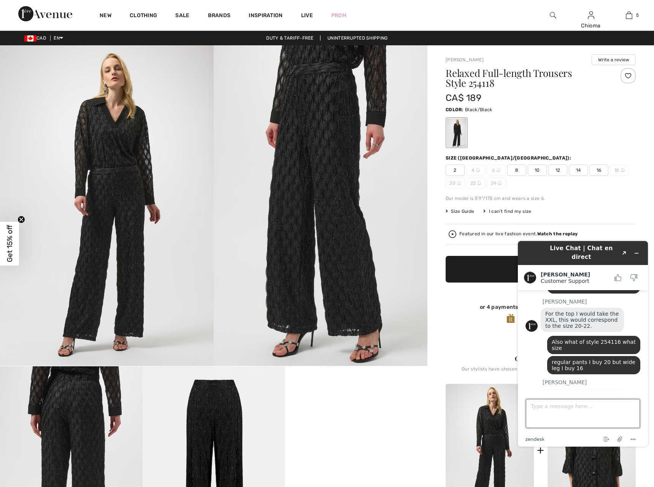
click at [568, 410] on textarea "Type a message here..." at bounding box center [583, 413] width 114 height 29
type textarea "you don't have any 22"
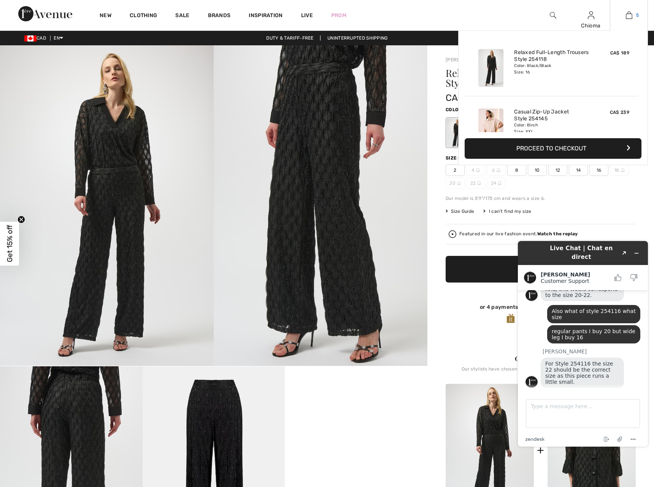
click at [626, 16] on img at bounding box center [629, 15] width 6 height 9
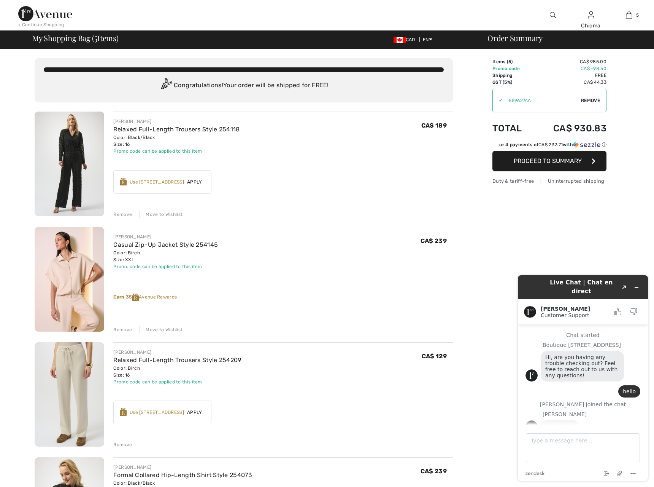
scroll to position [437, 0]
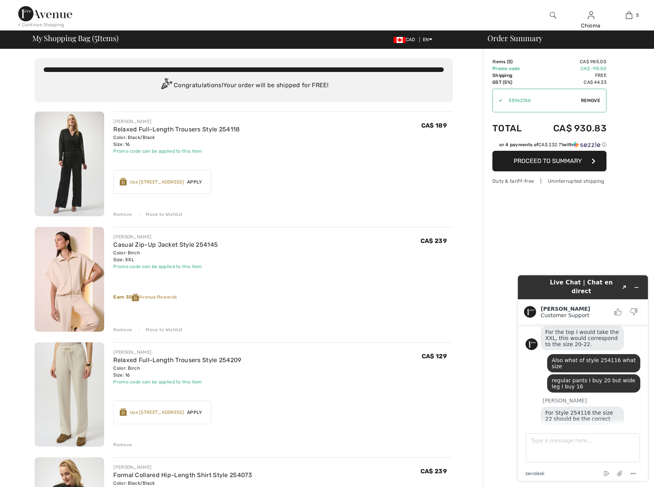
click at [147, 215] on div "Move to Wishlist" at bounding box center [160, 214] width 43 height 7
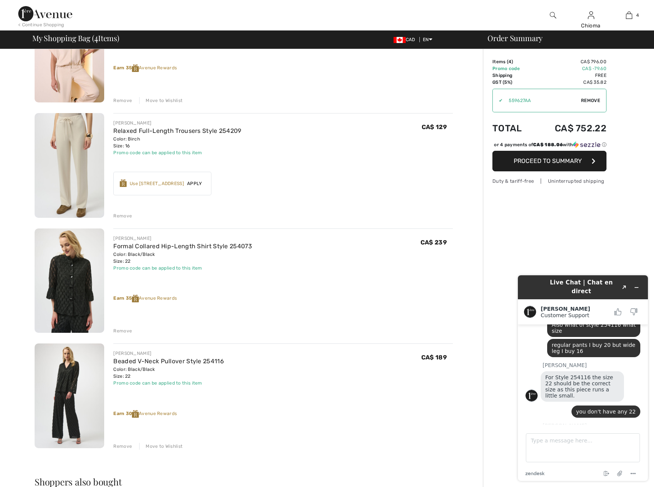
scroll to position [114, 0]
click at [551, 443] on textarea "Type a message here..." at bounding box center [583, 447] width 114 height 29
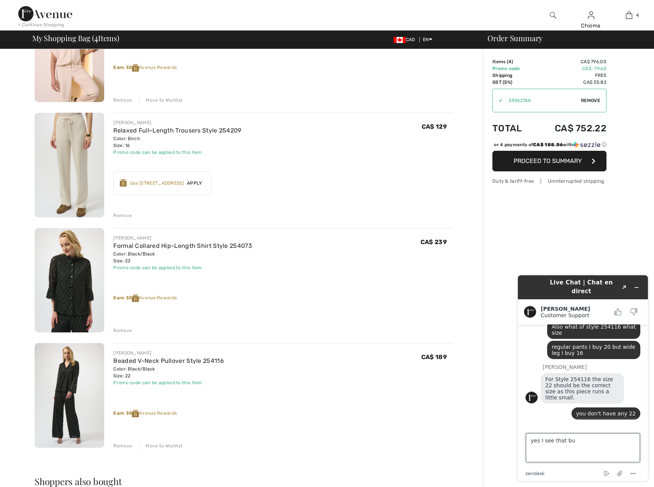
scroll to position [473, 0]
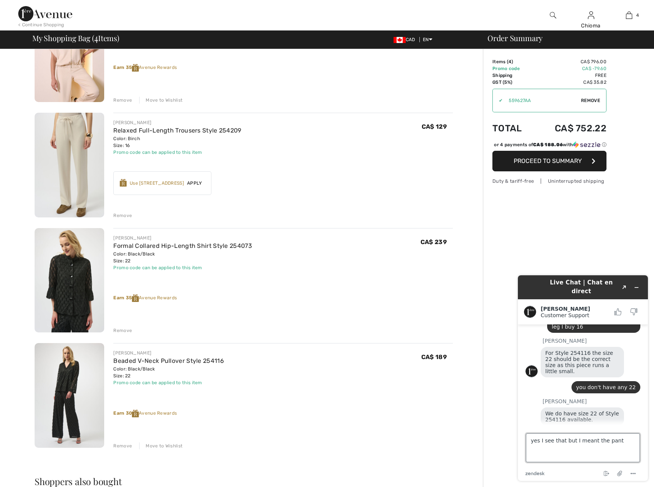
type textarea "yes I see that but I meant the pants"
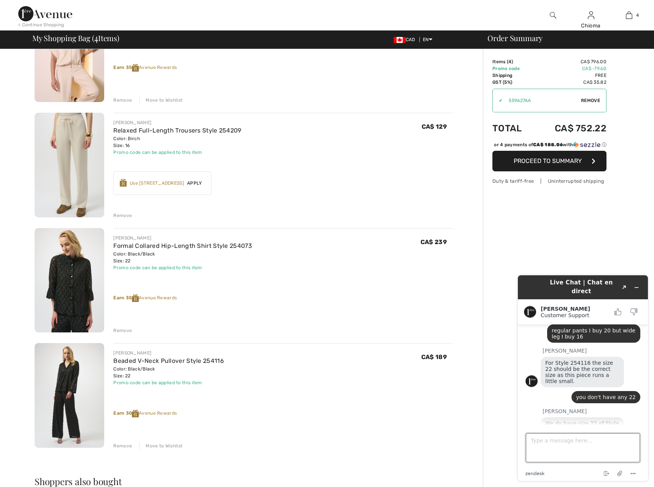
scroll to position [513, 0]
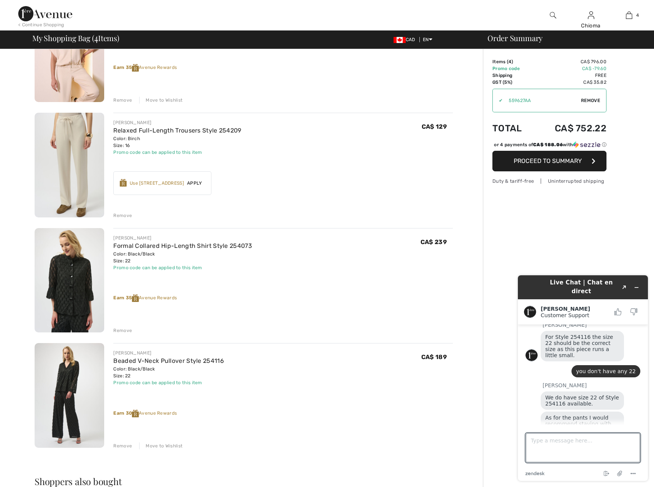
click at [123, 330] on div "Remove" at bounding box center [122, 330] width 19 height 7
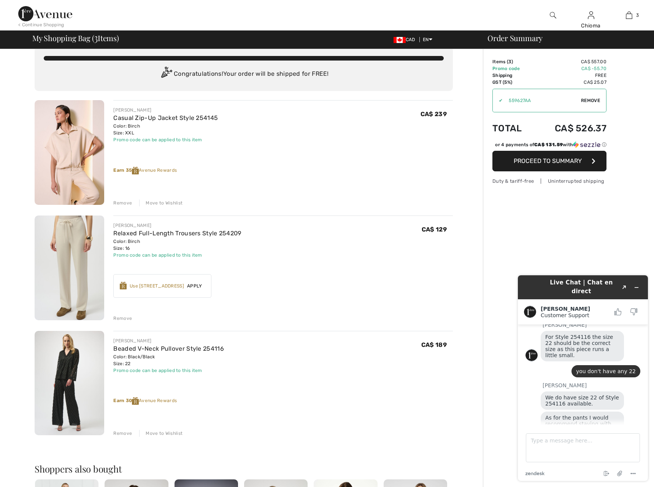
scroll to position [0, 0]
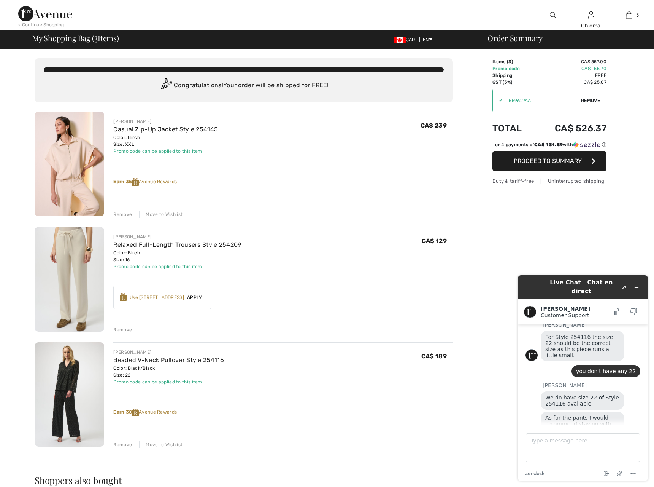
click at [170, 213] on div "Move to Wishlist" at bounding box center [160, 214] width 43 height 7
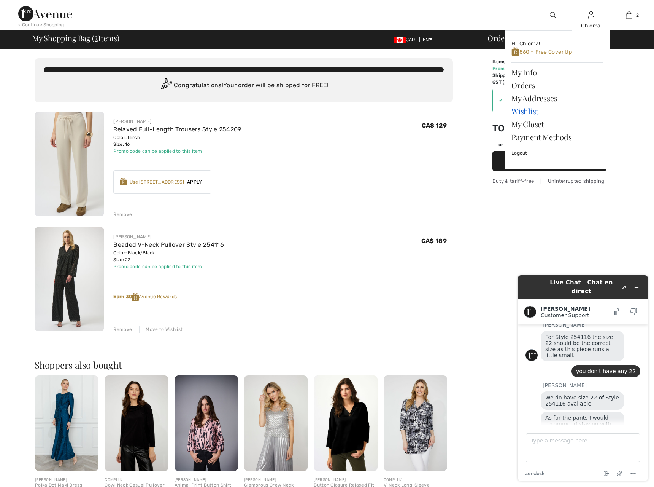
click at [524, 110] on link "Wishlist" at bounding box center [558, 111] width 92 height 13
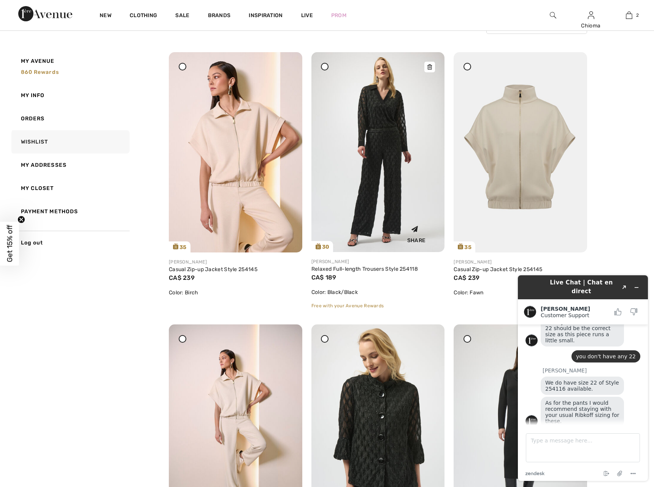
scroll to position [76, 0]
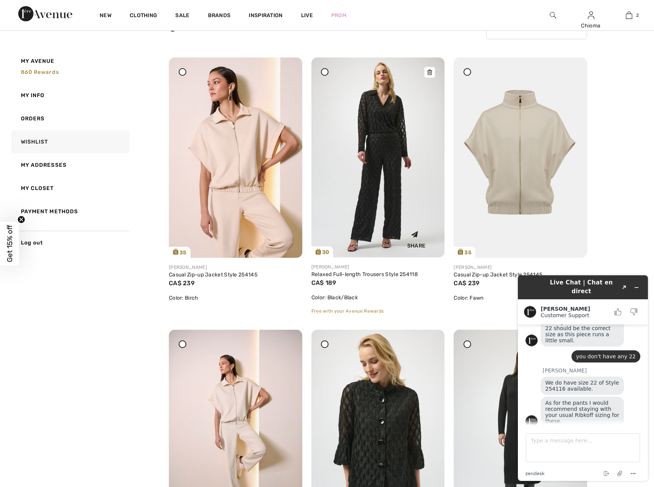
click at [396, 201] on img at bounding box center [379, 157] width 134 height 200
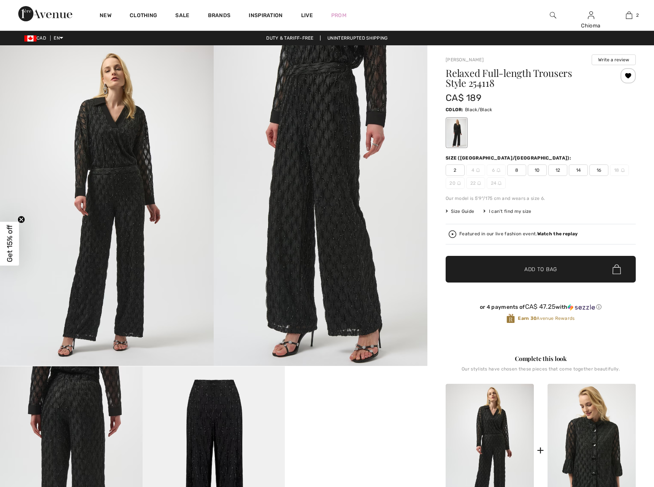
click at [592, 170] on span "16" at bounding box center [599, 169] width 19 height 11
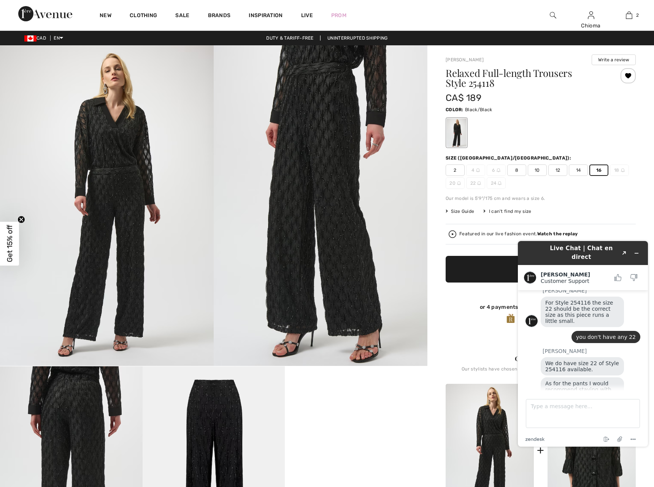
scroll to position [528, 0]
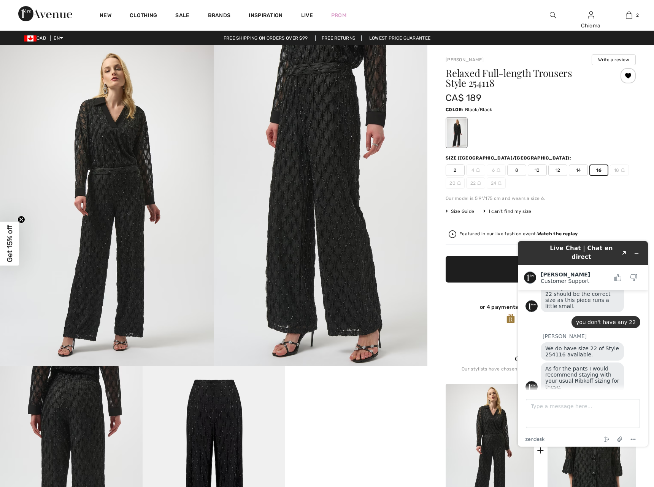
click at [482, 266] on span "✔ Added to Bag Add to Bag" at bounding box center [541, 269] width 190 height 27
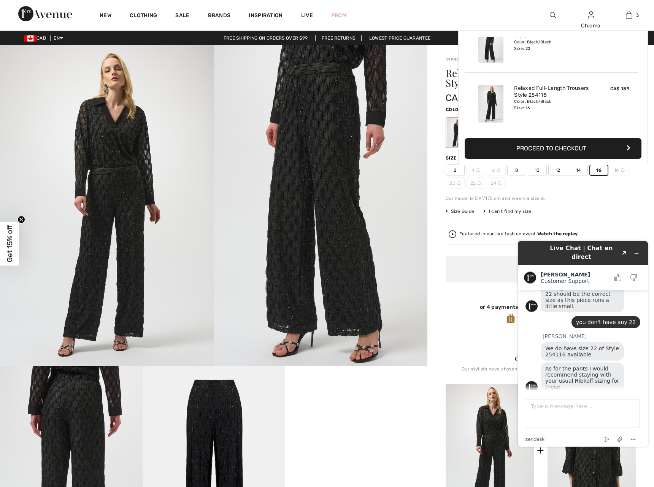
scroll to position [0, 0]
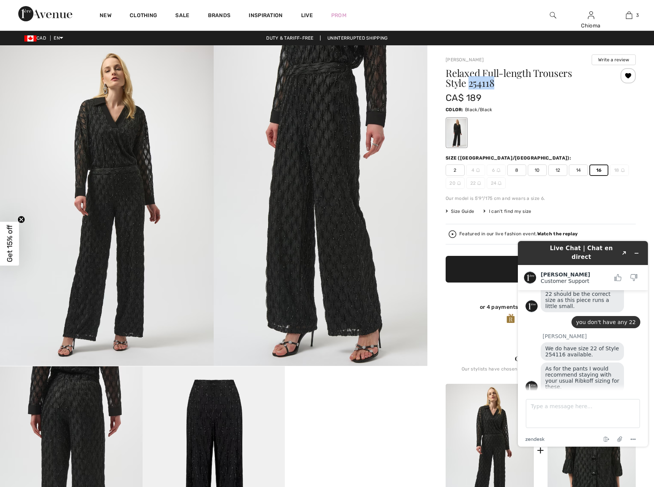
drag, startPoint x: 464, startPoint y: 83, endPoint x: 490, endPoint y: 82, distance: 25.9
click at [490, 82] on h1 "Relaxed Full-length Trousers Style 254118" at bounding box center [525, 78] width 159 height 20
copy h1 "254118"
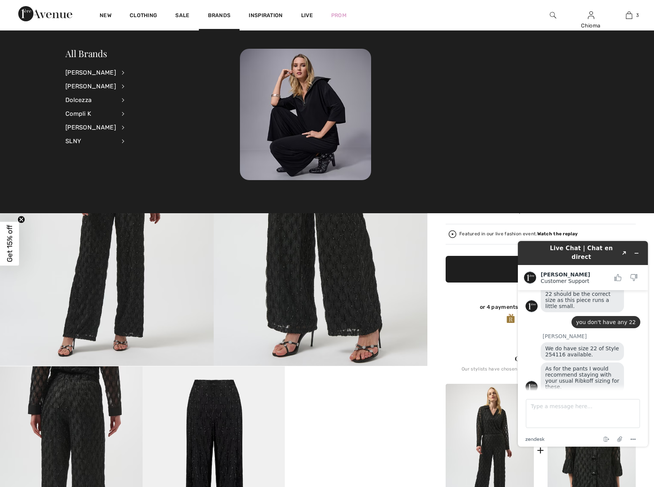
scroll to position [559, 0]
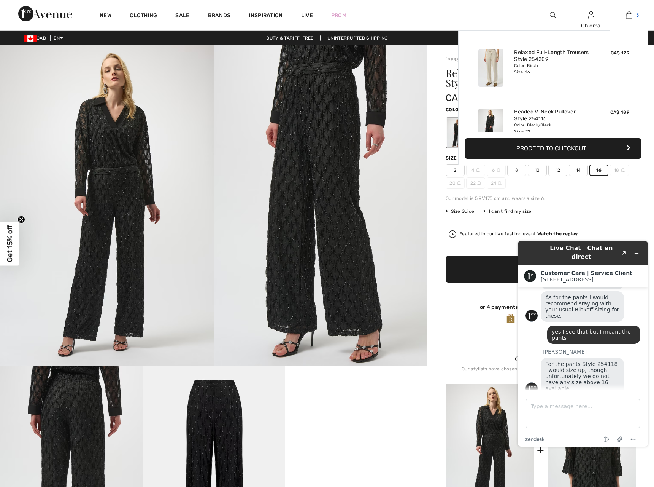
click at [626, 16] on img at bounding box center [629, 15] width 6 height 9
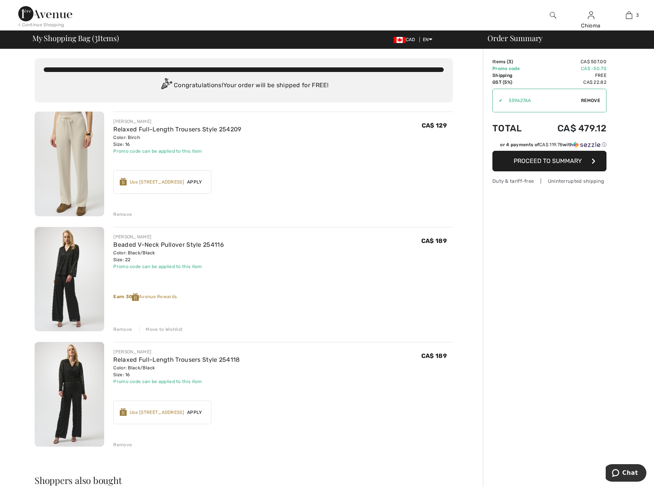
click at [119, 213] on div "Remove" at bounding box center [122, 214] width 19 height 7
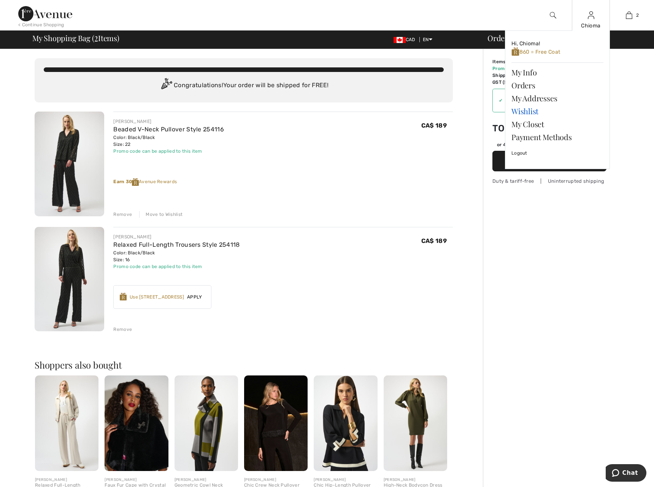
click at [524, 112] on link "Wishlist" at bounding box center [558, 111] width 92 height 13
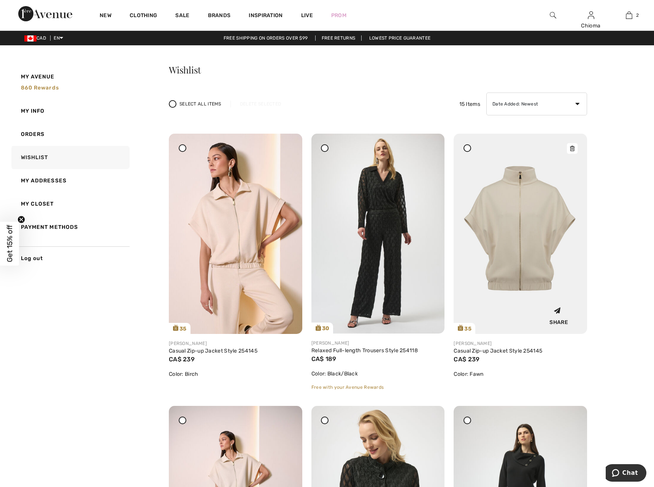
click at [526, 235] on img at bounding box center [521, 234] width 134 height 200
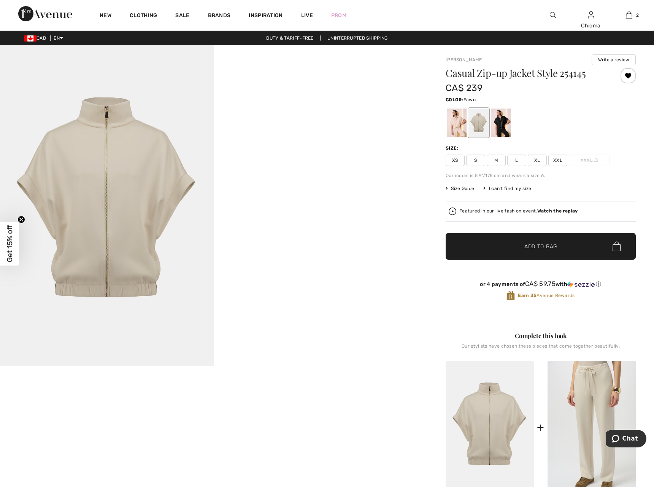
click at [549, 161] on span "XXL" at bounding box center [558, 159] width 19 height 11
click at [555, 246] on span "✔ Added to Bag Add to Bag" at bounding box center [541, 246] width 190 height 27
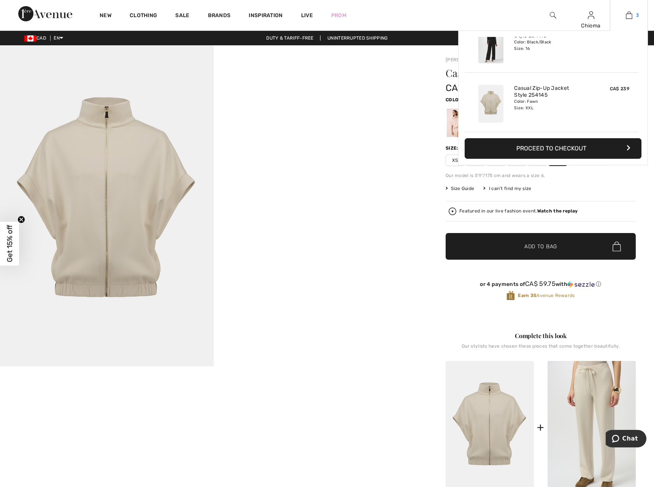
click at [627, 15] on img at bounding box center [629, 15] width 6 height 9
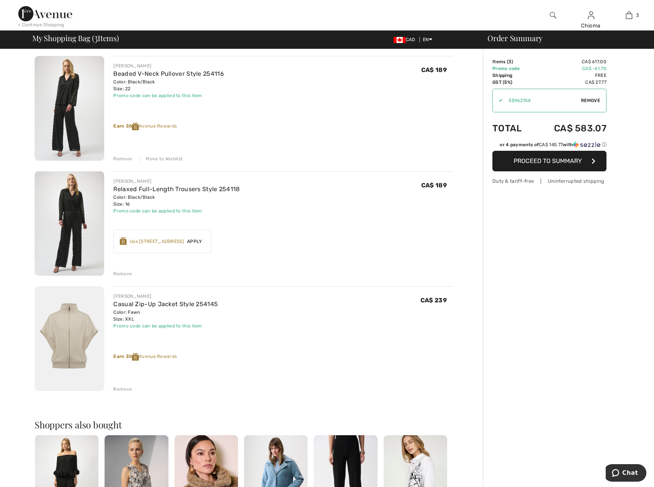
scroll to position [38, 0]
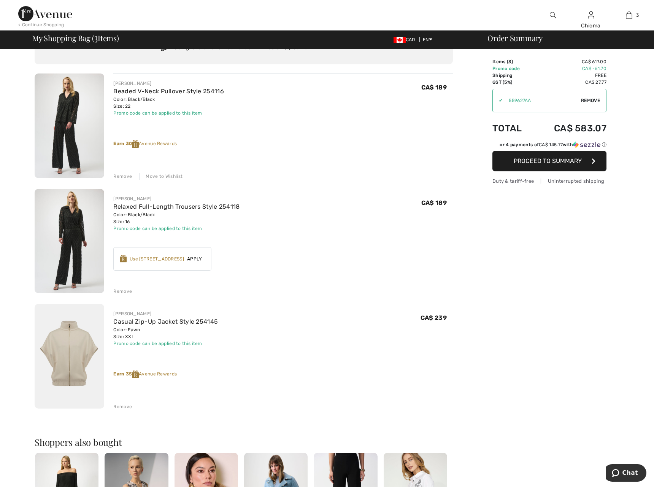
click at [118, 408] on div "Remove" at bounding box center [122, 406] width 19 height 7
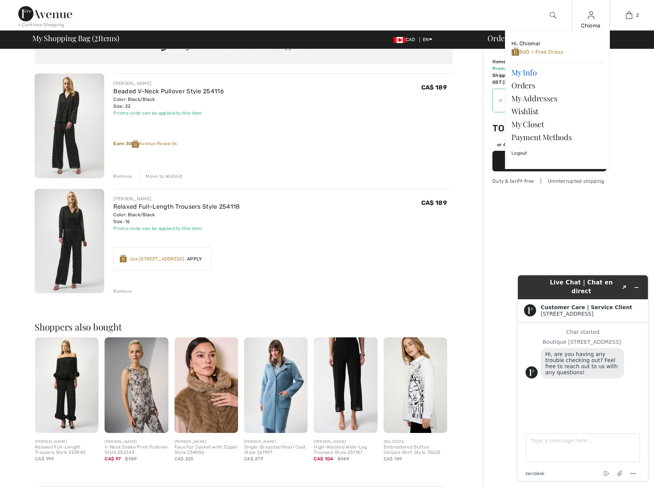
scroll to position [0, 0]
click at [520, 113] on link "Wishlist" at bounding box center [558, 111] width 92 height 13
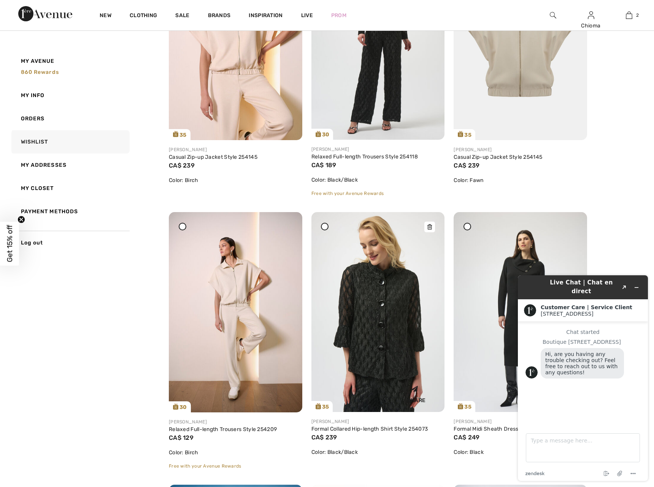
scroll to position [228, 0]
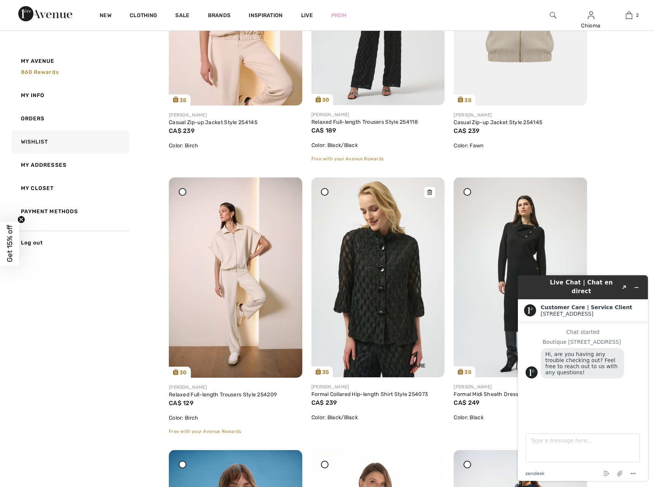
click at [379, 255] on img at bounding box center [379, 277] width 134 height 200
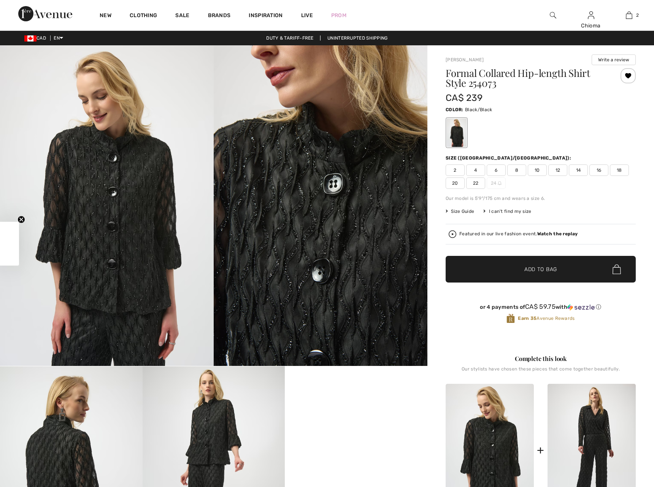
click at [467, 185] on span "22" at bounding box center [476, 182] width 19 height 11
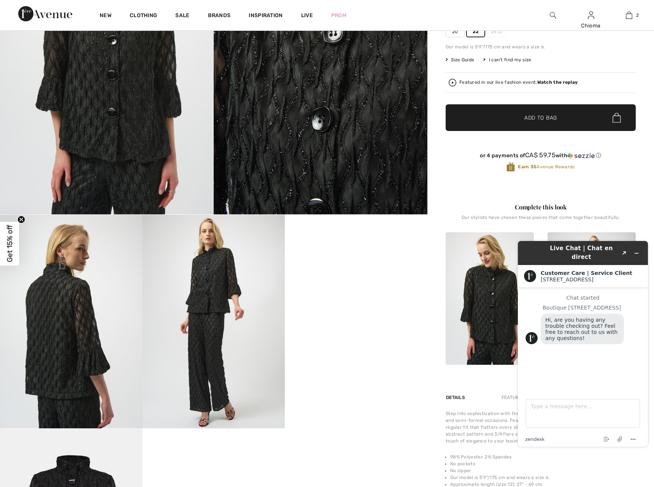
scroll to position [152, 0]
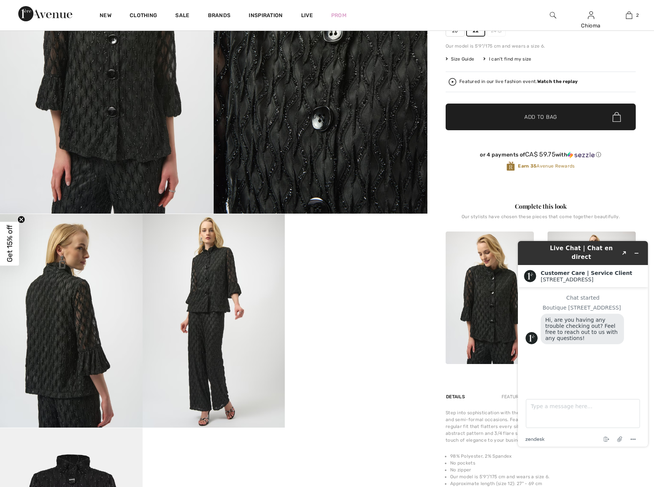
click at [525, 115] on span "Add to Bag" at bounding box center [541, 117] width 33 height 8
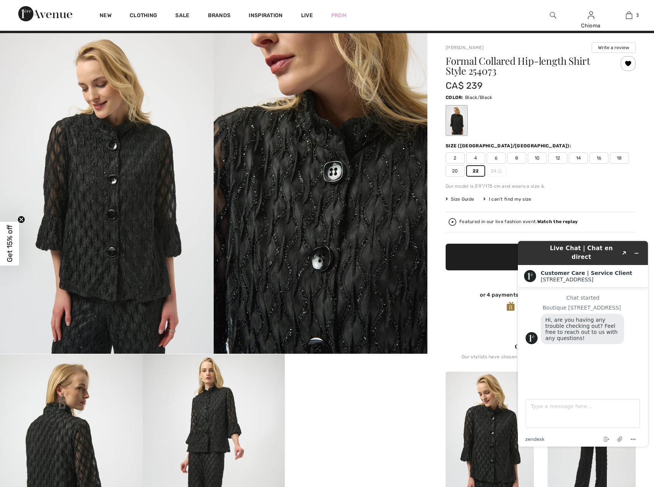
scroll to position [0, 0]
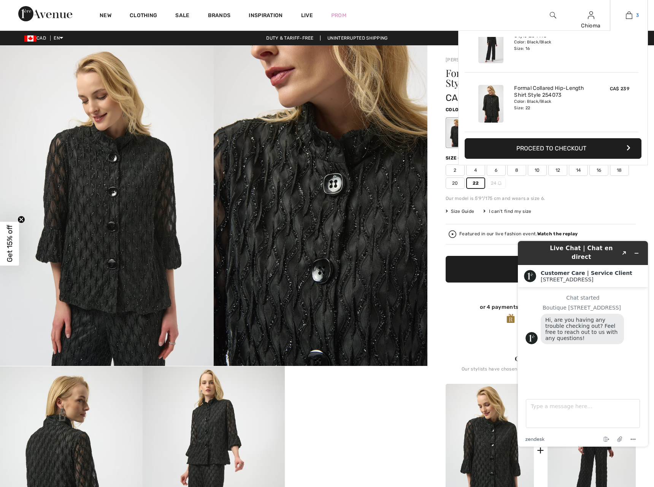
click at [626, 14] on img at bounding box center [629, 15] width 6 height 9
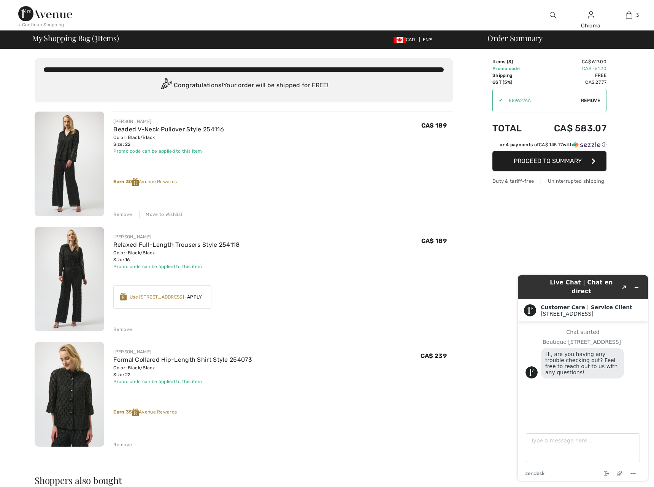
click at [118, 446] on div "Remove" at bounding box center [122, 444] width 19 height 7
